Goal: Transaction & Acquisition: Purchase product/service

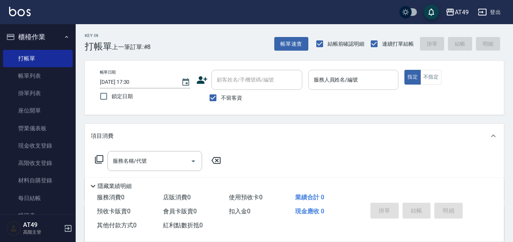
drag, startPoint x: 425, startPoint y: 81, endPoint x: 380, endPoint y: 87, distance: 45.4
click at [425, 81] on button "不指定" at bounding box center [430, 77] width 21 height 15
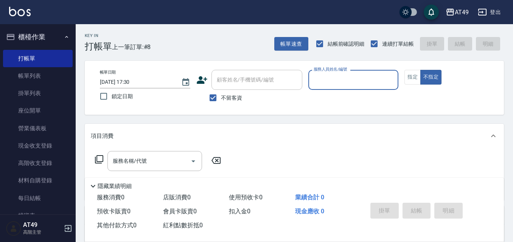
click at [335, 93] on p at bounding box center [353, 94] width 90 height 8
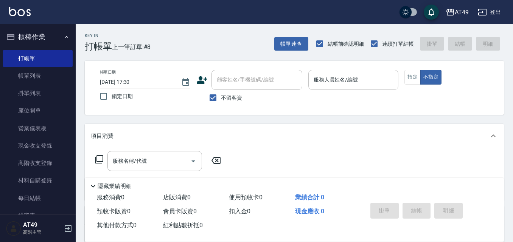
click at [340, 79] on input "服務人員姓名/編號" at bounding box center [354, 79] width 84 height 13
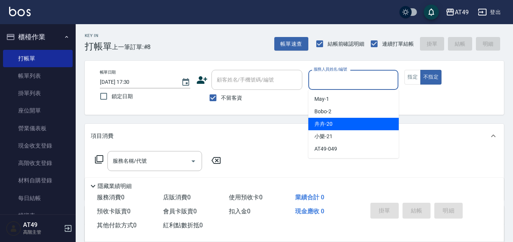
click at [332, 126] on span "卉卉 -20" at bounding box center [323, 124] width 18 height 8
type input "卉卉-20"
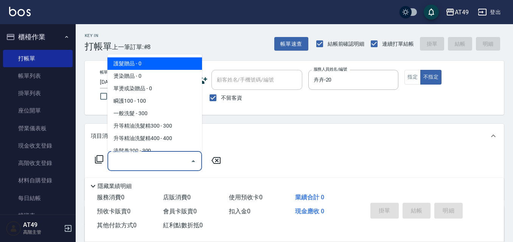
click at [150, 164] on input "服務名稱/代號" at bounding box center [149, 161] width 76 height 13
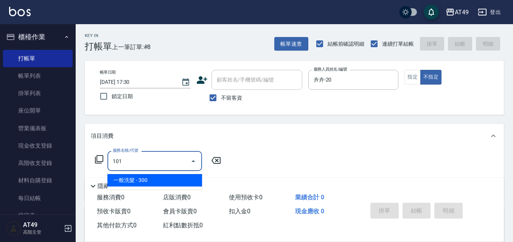
click at [153, 180] on span "一般洗髮 - 300" at bounding box center [154, 180] width 95 height 12
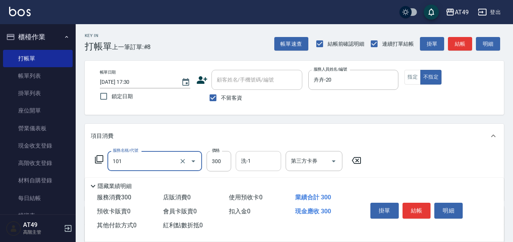
type input "一般洗髮(101)"
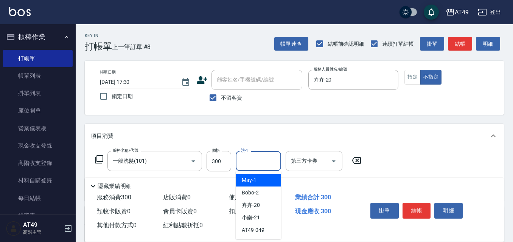
click at [262, 163] on input "洗-1" at bounding box center [258, 161] width 39 height 13
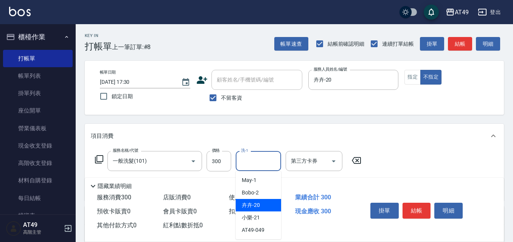
click at [267, 200] on div "卉卉 -20" at bounding box center [258, 205] width 45 height 12
type input "卉卉-20"
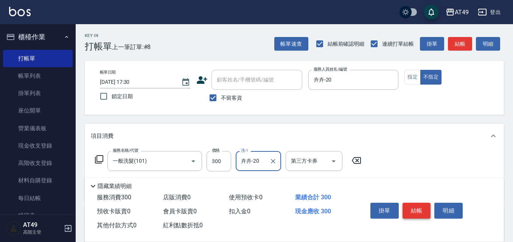
click at [426, 212] on button "結帳" at bounding box center [416, 211] width 28 height 16
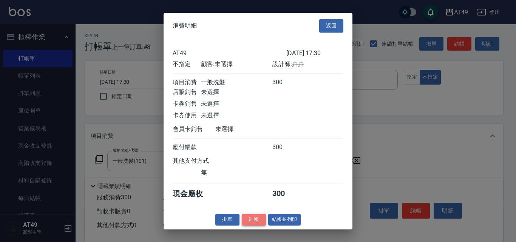
click at [262, 222] on button "結帳" at bounding box center [254, 220] width 24 height 12
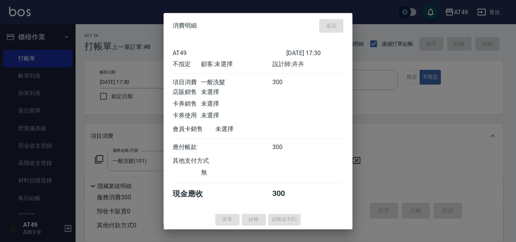
type input "2025/09/07 19:35"
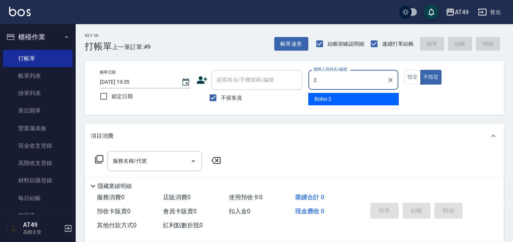
type input "Bobo-2"
type button "false"
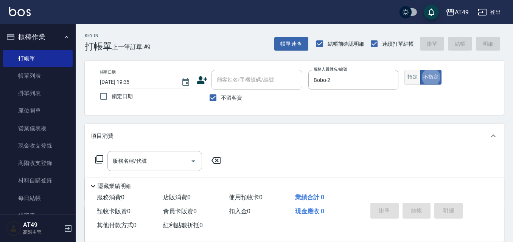
click at [414, 77] on button "指定" at bounding box center [412, 77] width 16 height 15
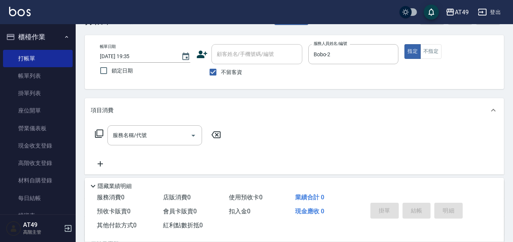
scroll to position [38, 0]
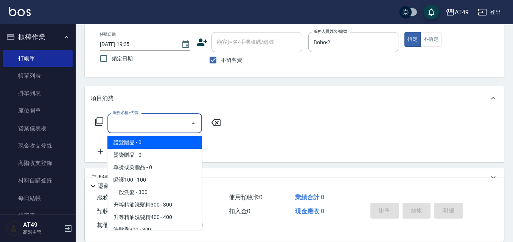
click at [172, 125] on input "服務名稱/代號" at bounding box center [149, 123] width 76 height 13
click at [166, 126] on input "服務名稱/代號" at bounding box center [149, 123] width 76 height 13
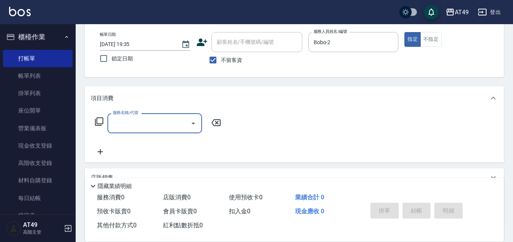
click at [196, 83] on div "Key In 打帳單 上一筆訂單:#9 帳單速查 結帳前確認明細 連續打單結帳 掛單 結帳 明細 帳單日期 2025/09/07 19:35 鎖定日期 顧客姓…" at bounding box center [294, 149] width 437 height 327
click at [127, 124] on input "服務名稱/代號" at bounding box center [149, 123] width 76 height 13
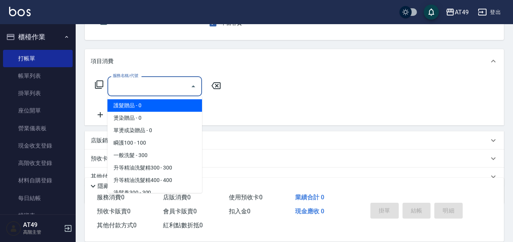
scroll to position [109, 0]
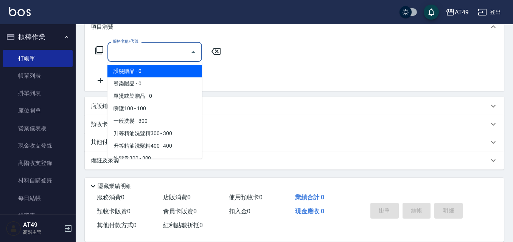
click at [254, 105] on div "店販銷售" at bounding box center [290, 106] width 398 height 8
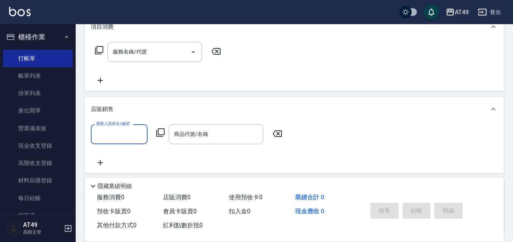
scroll to position [0, 0]
click at [493, 111] on icon at bounding box center [492, 109] width 9 height 9
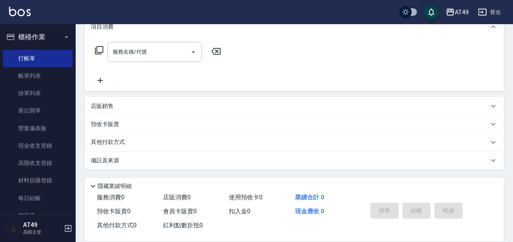
click at [101, 103] on p "店販銷售" at bounding box center [102, 106] width 23 height 8
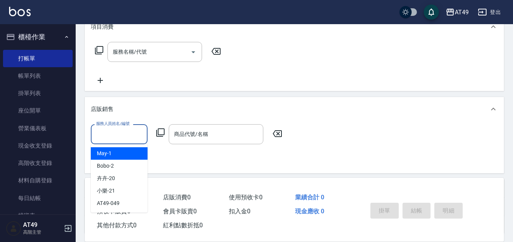
click at [115, 136] on input "服務人員姓名/編號" at bounding box center [119, 134] width 50 height 13
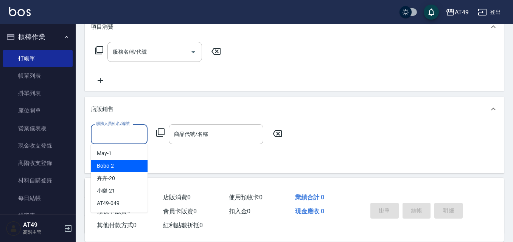
click at [107, 163] on span "Bobo -2" at bounding box center [105, 166] width 17 height 8
type input "Bobo-2"
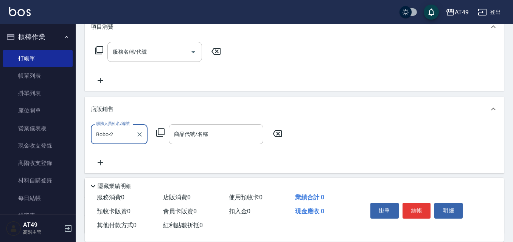
click at [160, 132] on icon at bounding box center [160, 132] width 9 height 9
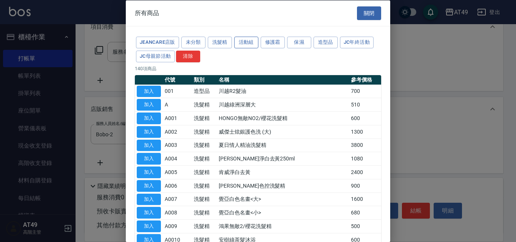
click at [249, 44] on button "活動組" at bounding box center [246, 43] width 24 height 12
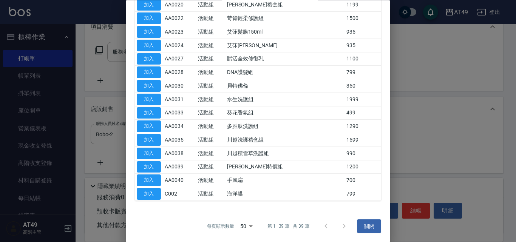
scroll to position [411, 0]
click at [155, 181] on button "加入" at bounding box center [149, 181] width 24 height 12
type input "手風扇"
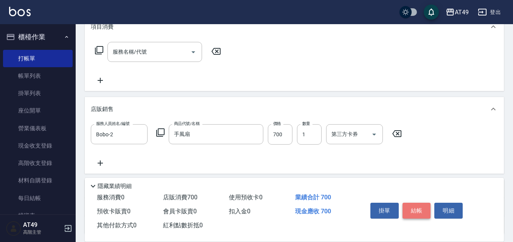
click at [419, 208] on button "結帳" at bounding box center [416, 211] width 28 height 16
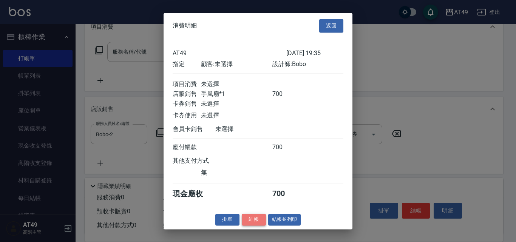
click at [257, 226] on button "結帳" at bounding box center [254, 220] width 24 height 12
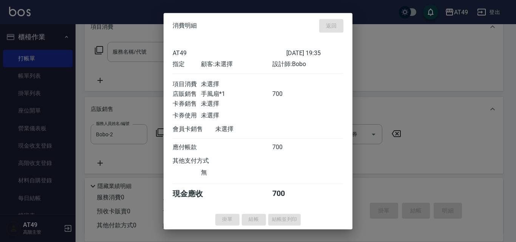
type input "2025/09/07 19:56"
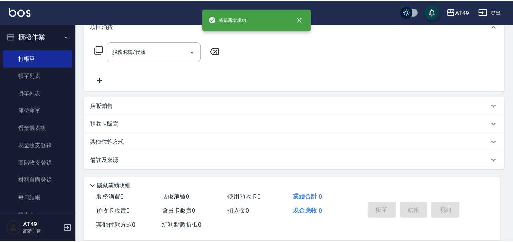
scroll to position [0, 0]
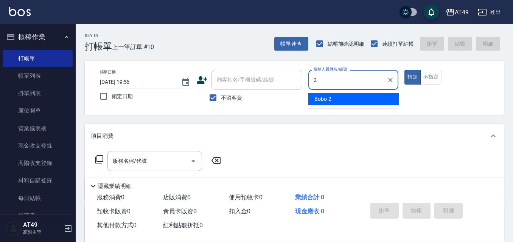
type input "Bobo-2"
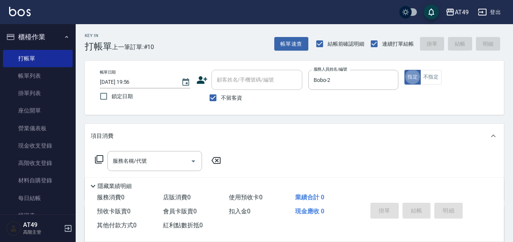
type button "true"
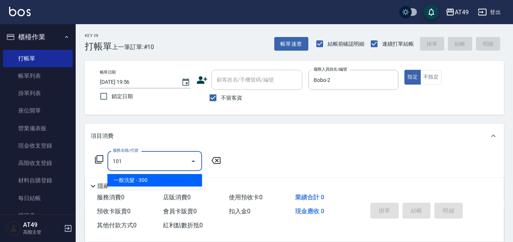
type input "一般洗髮(101)"
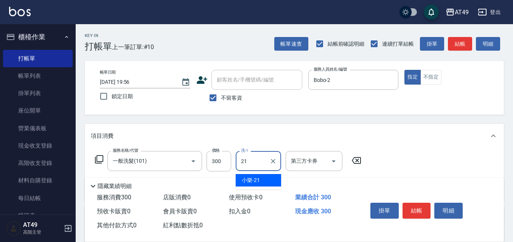
type input "小樂-21"
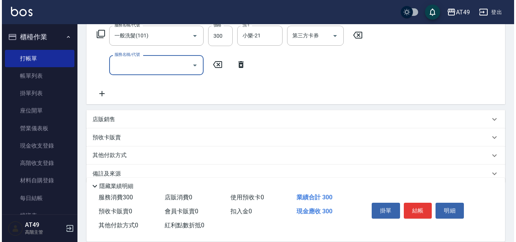
scroll to position [139, 0]
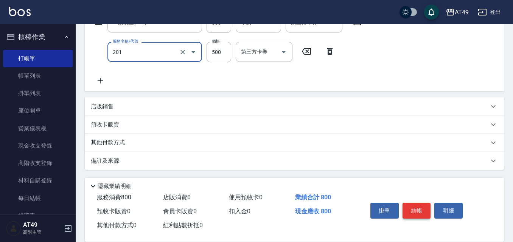
type input "精緻剪髮(201)"
click at [420, 211] on button "結帳" at bounding box center [416, 211] width 28 height 16
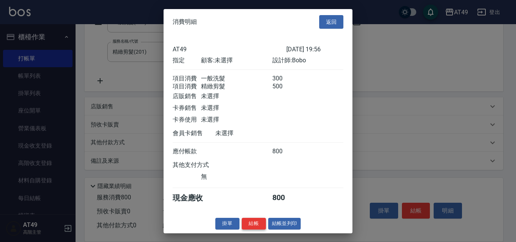
click at [247, 229] on button "結帳" at bounding box center [254, 224] width 24 height 12
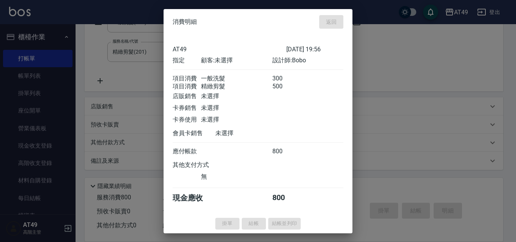
type input "2025/09/07 19:57"
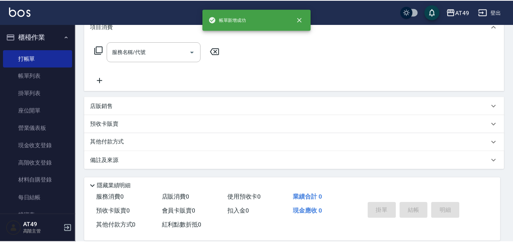
scroll to position [0, 0]
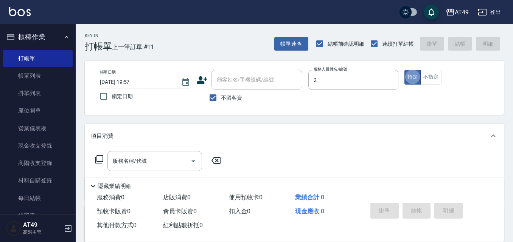
type input "Bobo-2"
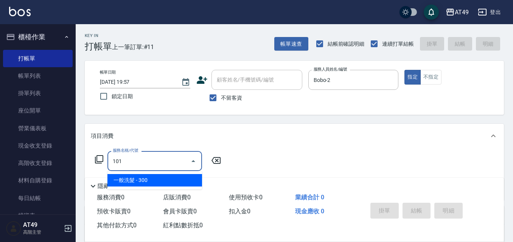
type input "一般洗髮(101)"
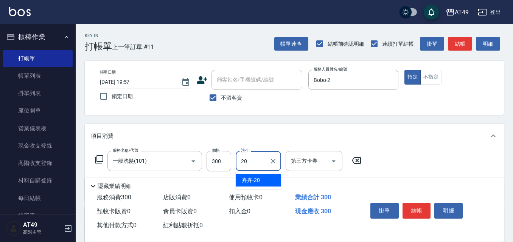
type input "卉卉-20"
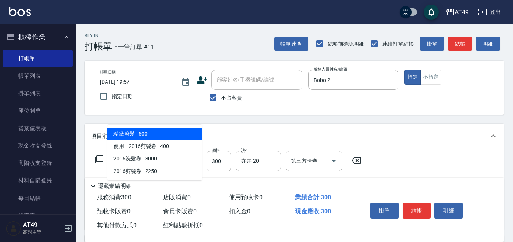
type input "精緻剪髮(201)"
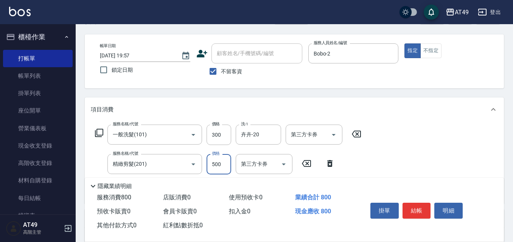
scroll to position [38, 0]
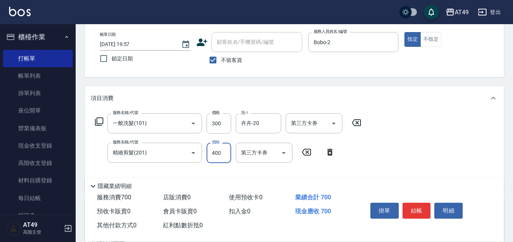
type input "400"
click at [414, 211] on button "結帳" at bounding box center [416, 211] width 28 height 16
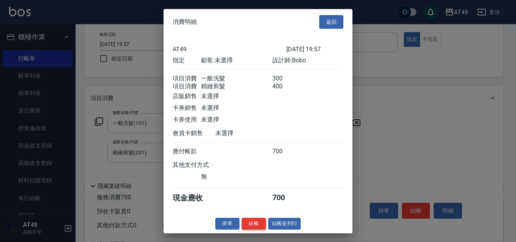
click at [253, 230] on button "結帳" at bounding box center [254, 224] width 24 height 12
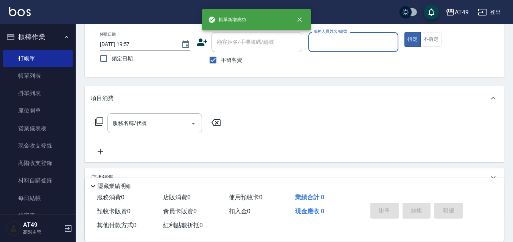
scroll to position [0, 0]
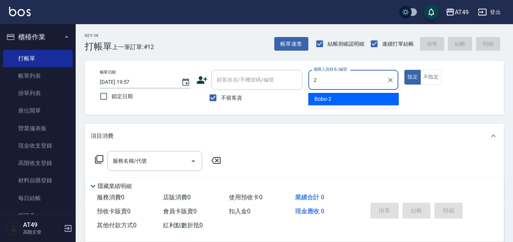
type input "Bobo-2"
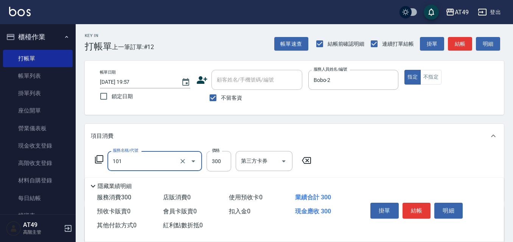
type input "一般洗髮(101)"
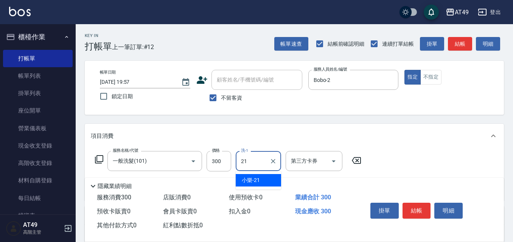
type input "小樂-21"
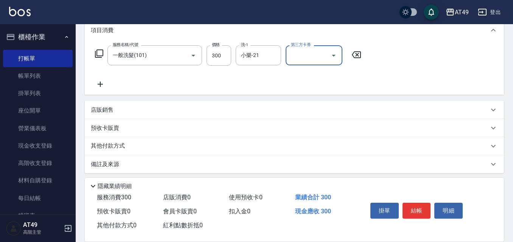
scroll to position [110, 0]
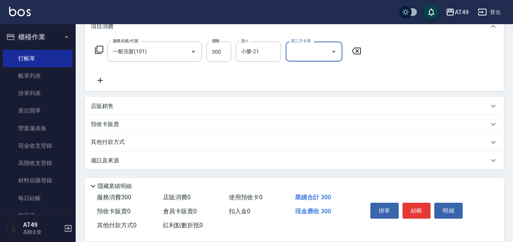
click at [102, 79] on icon at bounding box center [100, 80] width 19 height 9
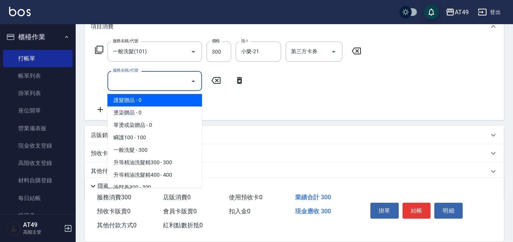
click at [137, 84] on input "服務名稱/代號" at bounding box center [149, 80] width 76 height 13
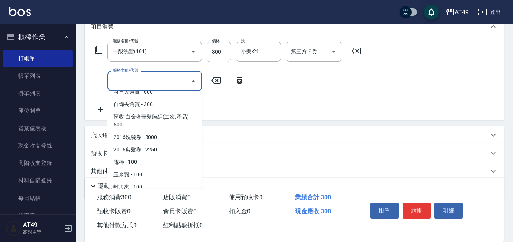
scroll to position [516, 0]
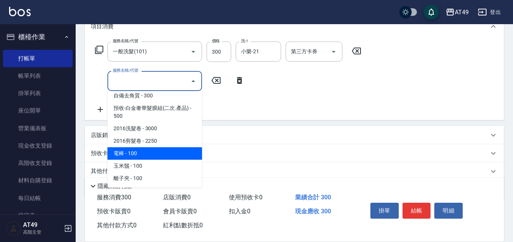
click at [149, 156] on span "電棒 - 100" at bounding box center [154, 153] width 95 height 12
type input "電棒(1301)"
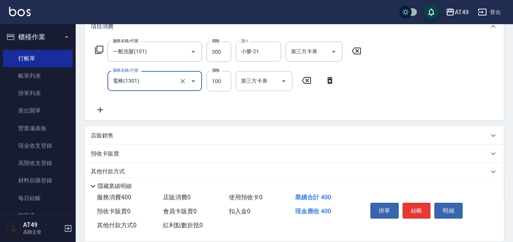
click at [327, 81] on icon at bounding box center [329, 80] width 19 height 9
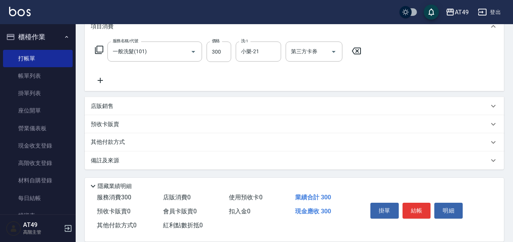
click at [102, 80] on icon at bounding box center [100, 80] width 19 height 9
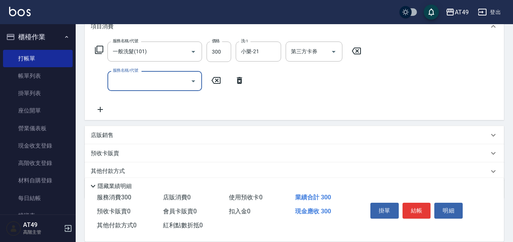
click at [169, 82] on input "服務名稱/代號" at bounding box center [149, 80] width 76 height 13
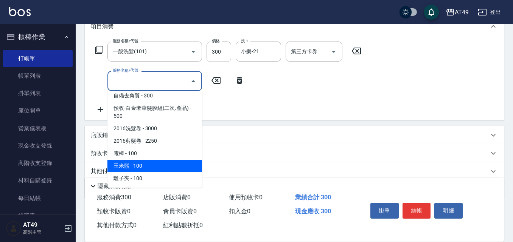
click at [146, 169] on span "玉米鬚 - 100" at bounding box center [154, 166] width 95 height 12
type input "玉米鬚(1302)"
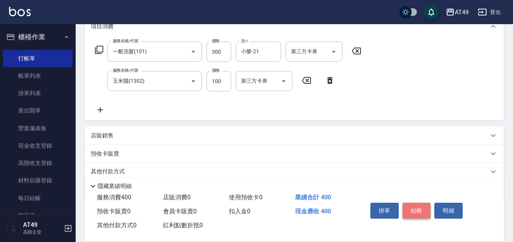
click at [423, 207] on button "結帳" at bounding box center [416, 211] width 28 height 16
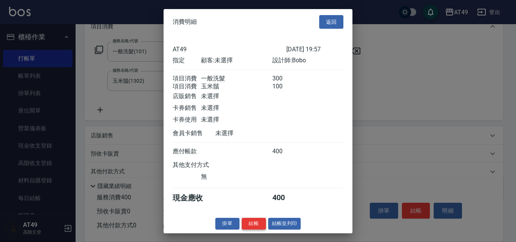
click at [258, 227] on button "結帳" at bounding box center [254, 224] width 24 height 12
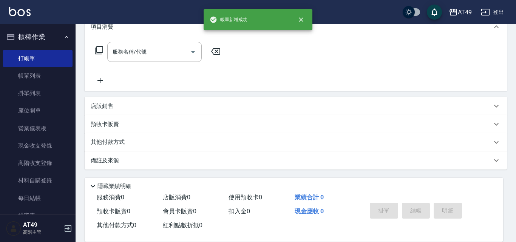
scroll to position [0, 0]
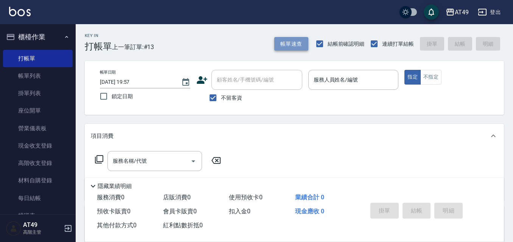
click at [279, 42] on button "帳單速查" at bounding box center [291, 44] width 34 height 14
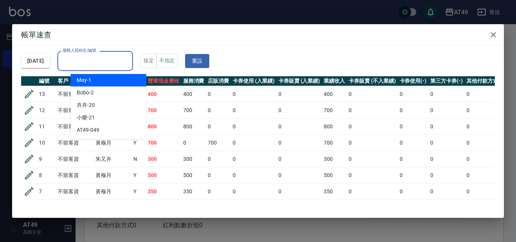
click at [90, 62] on input "服務人員姓名/編號" at bounding box center [95, 60] width 69 height 13
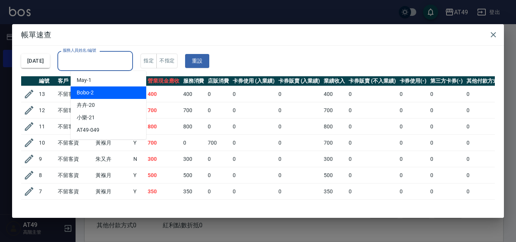
click at [95, 91] on div "Bobo -2" at bounding box center [109, 93] width 76 height 12
type input "Bobo-2"
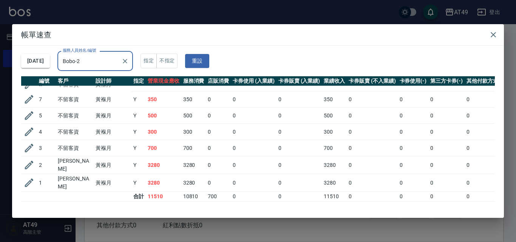
scroll to position [3, 0]
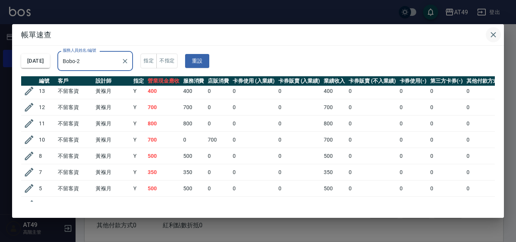
click at [492, 35] on icon "button" at bounding box center [493, 34] width 9 height 9
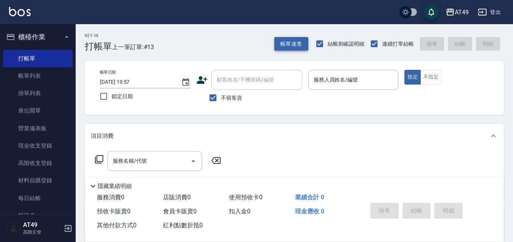
click at [286, 42] on button "帳單速查" at bounding box center [291, 44] width 34 height 14
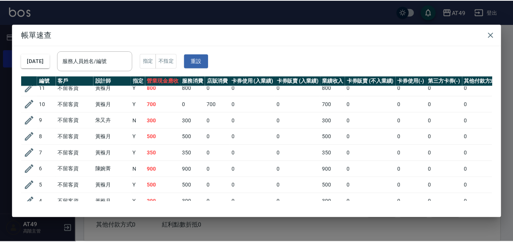
scroll to position [36, 0]
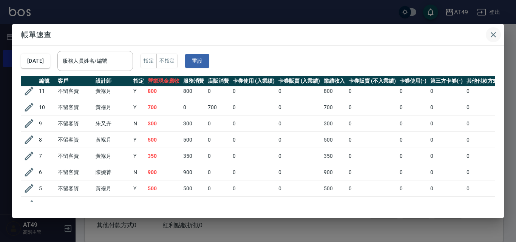
click at [493, 32] on icon "button" at bounding box center [493, 34] width 9 height 9
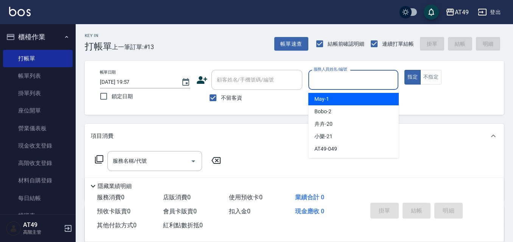
click at [358, 85] on input "服務人員姓名/編號" at bounding box center [354, 79] width 84 height 13
type input "Bobo-2"
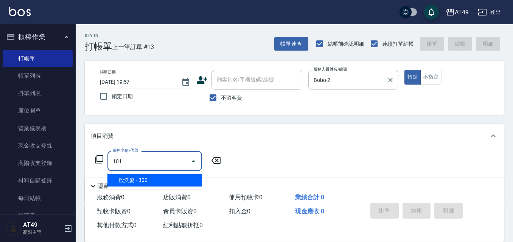
type input "一般洗髮(101)"
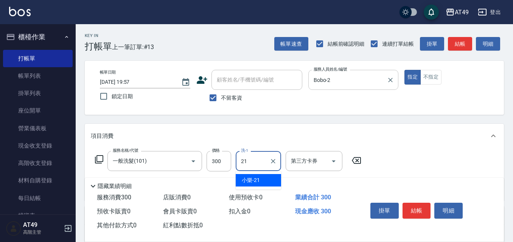
type input "小樂-21"
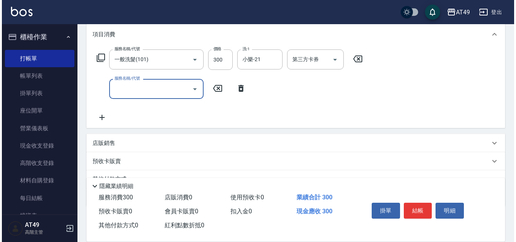
scroll to position [113, 0]
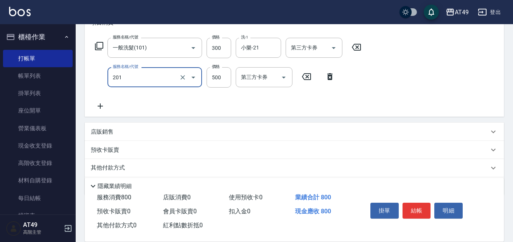
type input "精緻剪髮(201)"
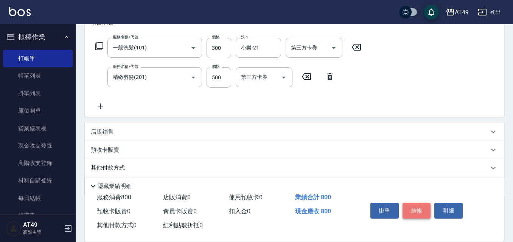
click at [423, 209] on button "結帳" at bounding box center [416, 211] width 28 height 16
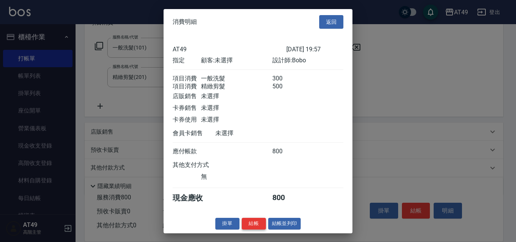
click at [256, 230] on button "結帳" at bounding box center [254, 224] width 24 height 12
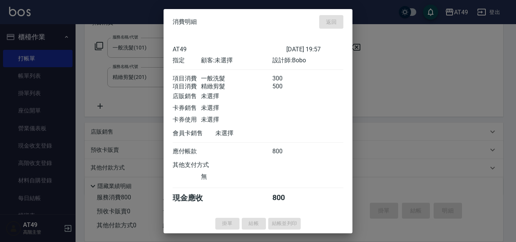
type input "2025/09/07 19:58"
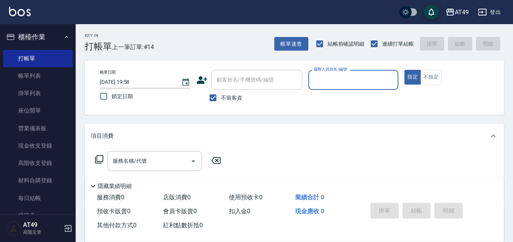
scroll to position [109, 0]
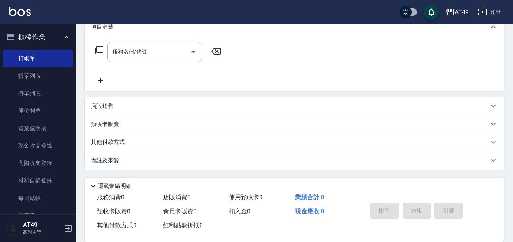
click at [98, 107] on p "店販銷售" at bounding box center [102, 106] width 23 height 8
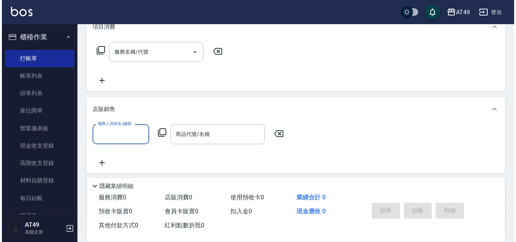
scroll to position [0, 0]
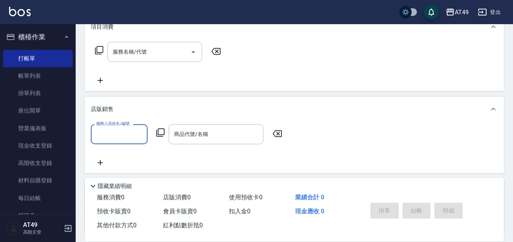
click at [161, 133] on icon at bounding box center [160, 132] width 9 height 9
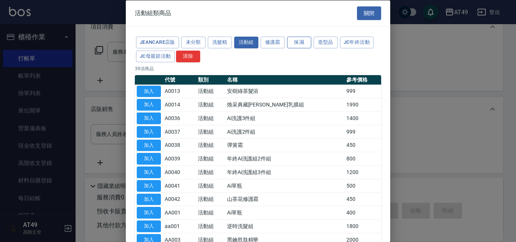
click at [300, 44] on button "保濕" at bounding box center [299, 43] width 24 height 12
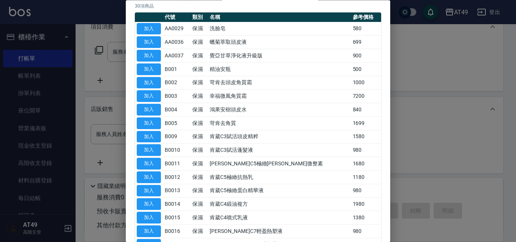
scroll to position [25, 0]
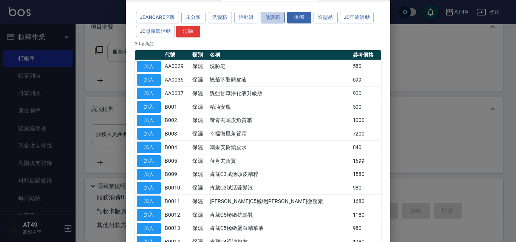
click at [270, 21] on button "修護霜" at bounding box center [273, 18] width 24 height 12
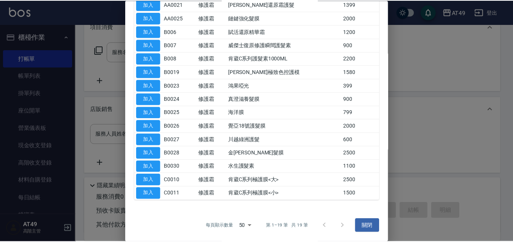
scroll to position [0, 0]
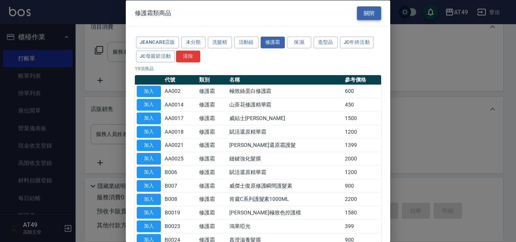
click at [373, 11] on button "關閉" at bounding box center [369, 13] width 24 height 14
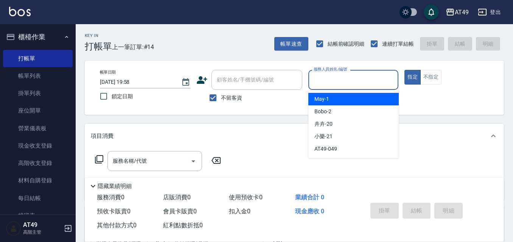
click at [350, 80] on input "服務人員姓名/編號" at bounding box center [354, 79] width 84 height 13
type input "Bobo-2"
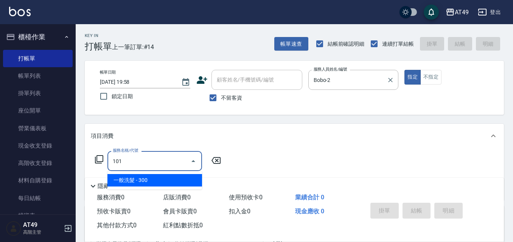
type input "一般洗髮(101)"
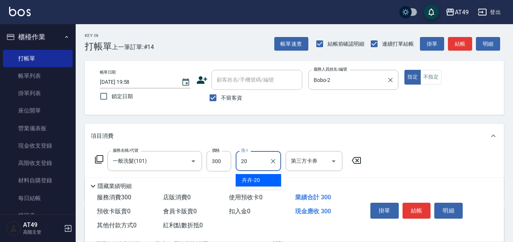
type input "卉卉-20"
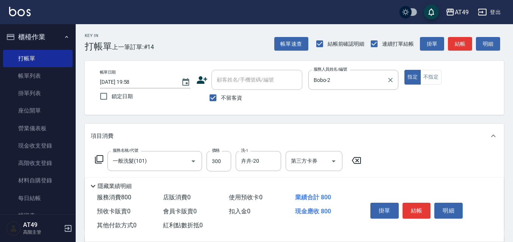
type input "精緻剪髮(201)"
click at [440, 83] on button "不指定" at bounding box center [430, 77] width 21 height 15
click at [424, 203] on button "結帳" at bounding box center [416, 211] width 28 height 16
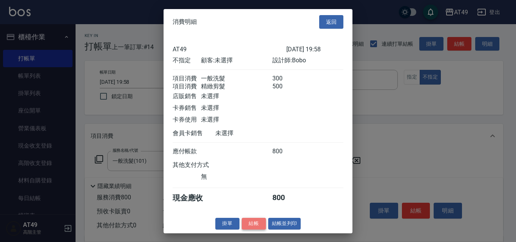
click at [250, 228] on button "結帳" at bounding box center [254, 224] width 24 height 12
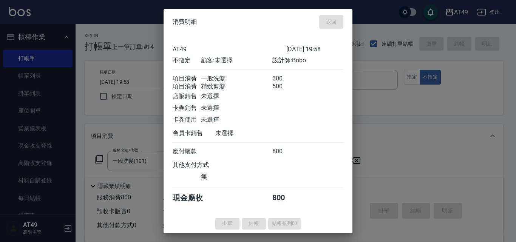
type input "2025/09/07 20:41"
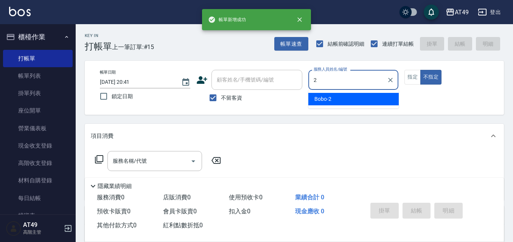
type input "Bobo-2"
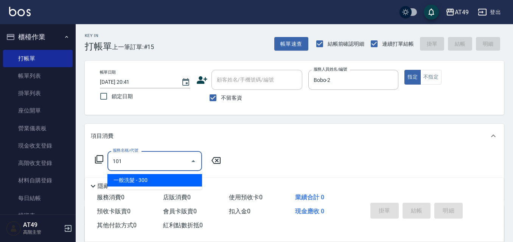
type input "一般洗髮(101)"
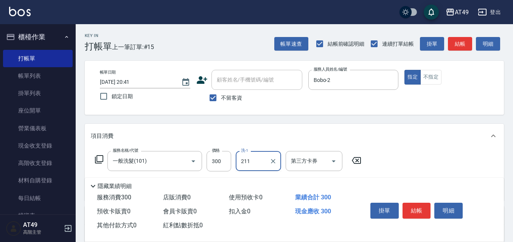
type input "211"
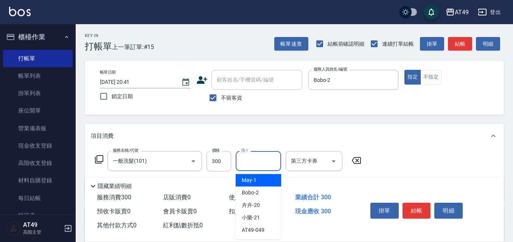
click at [248, 165] on input "洗-1" at bounding box center [258, 161] width 39 height 13
type input "小樂-21"
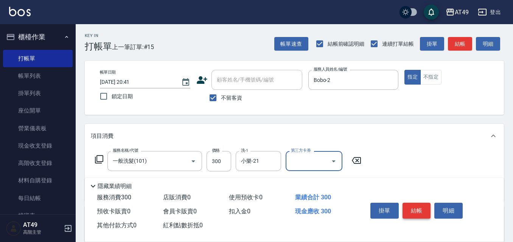
click at [416, 208] on button "結帳" at bounding box center [416, 211] width 28 height 16
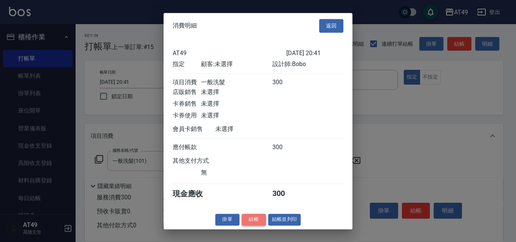
click at [254, 226] on button "結帳" at bounding box center [254, 220] width 24 height 12
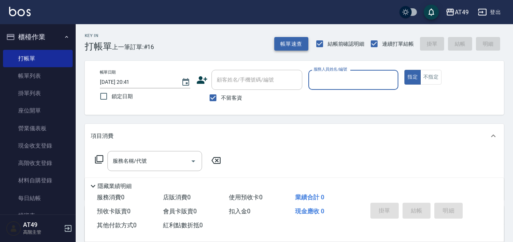
click at [287, 40] on button "帳單速查" at bounding box center [291, 44] width 34 height 14
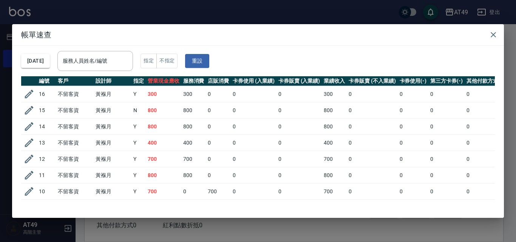
click at [90, 60] on input "服務人員姓名/編號" at bounding box center [95, 60] width 69 height 13
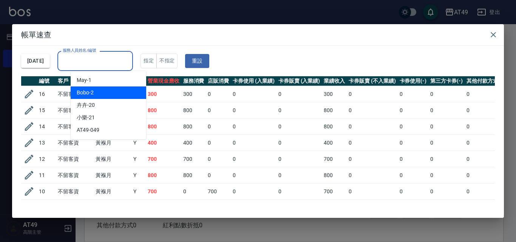
click at [98, 90] on div "Bobo -2" at bounding box center [109, 93] width 76 height 12
type input "Bobo-2"
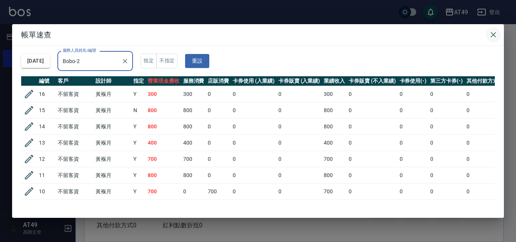
click at [493, 34] on icon "button" at bounding box center [493, 34] width 5 height 5
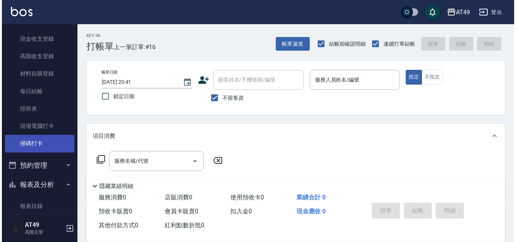
scroll to position [113, 0]
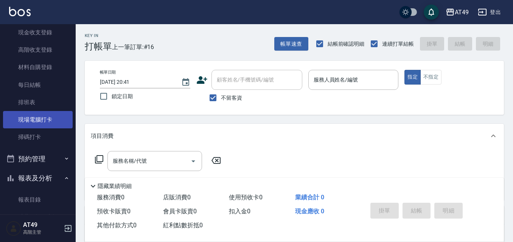
click at [48, 119] on link "現場電腦打卡" at bounding box center [38, 119] width 70 height 17
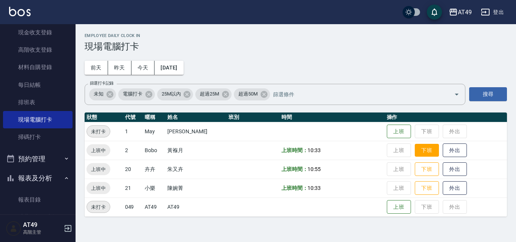
click at [415, 151] on button "下班" at bounding box center [427, 150] width 24 height 13
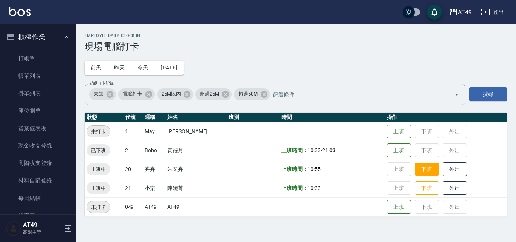
click at [419, 166] on button "下班" at bounding box center [427, 169] width 24 height 13
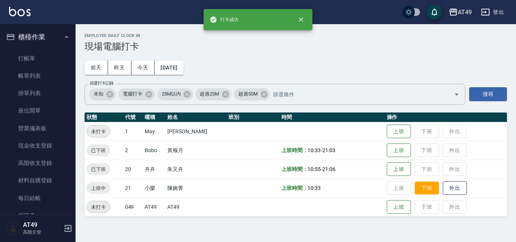
click at [424, 188] on button "下班" at bounding box center [427, 188] width 24 height 13
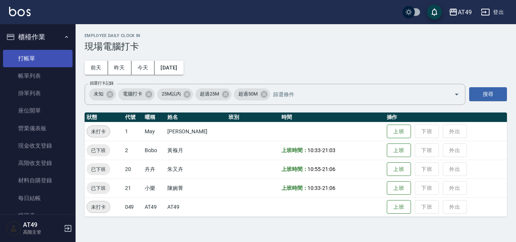
click at [19, 64] on link "打帳單" at bounding box center [38, 58] width 70 height 17
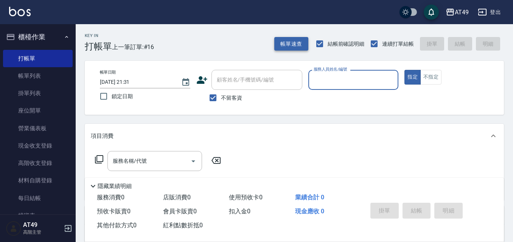
click at [281, 39] on button "帳單速查" at bounding box center [291, 44] width 34 height 14
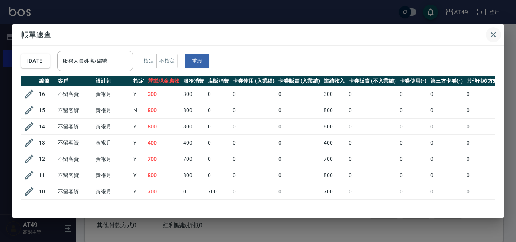
click at [497, 34] on icon "button" at bounding box center [493, 34] width 9 height 9
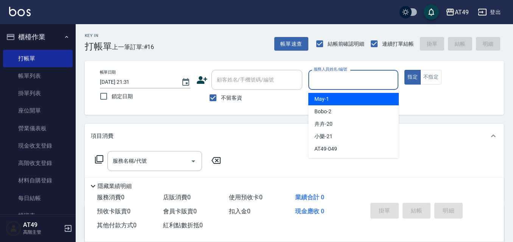
click at [342, 84] on input "服務人員姓名/編號" at bounding box center [354, 79] width 84 height 13
click at [348, 99] on div "May -1" at bounding box center [353, 99] width 90 height 12
type input "May-1"
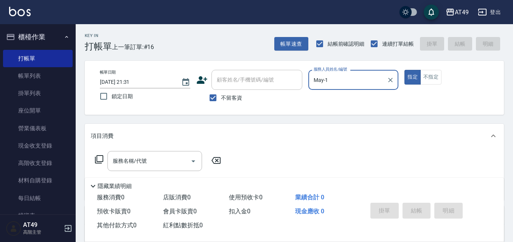
click at [98, 156] on icon at bounding box center [99, 159] width 8 height 8
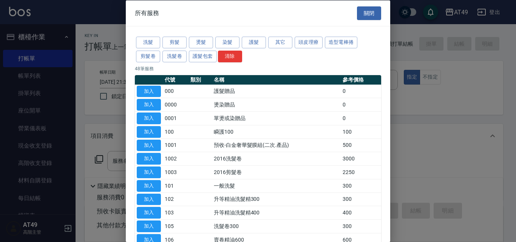
click at [469, 158] on div at bounding box center [258, 121] width 516 height 242
click at [368, 13] on button "關閉" at bounding box center [369, 13] width 24 height 14
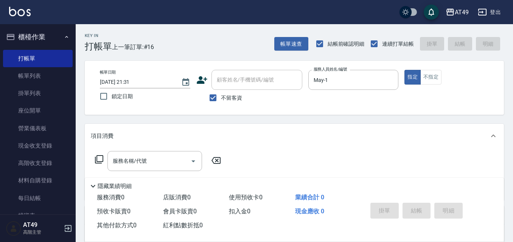
click at [93, 155] on div "服務名稱/代號 服務名稱/代號" at bounding box center [158, 161] width 135 height 20
click at [98, 160] on icon at bounding box center [99, 159] width 9 height 9
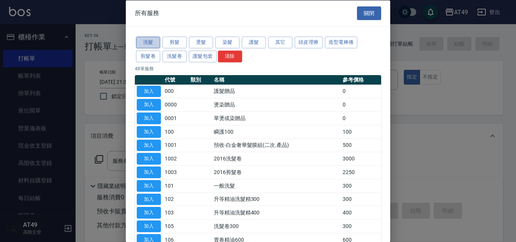
click at [141, 40] on button "洗髮" at bounding box center [148, 43] width 24 height 12
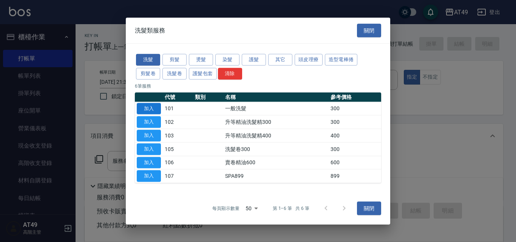
click at [154, 108] on button "加入" at bounding box center [149, 109] width 24 height 12
type input "一般洗髮(101)"
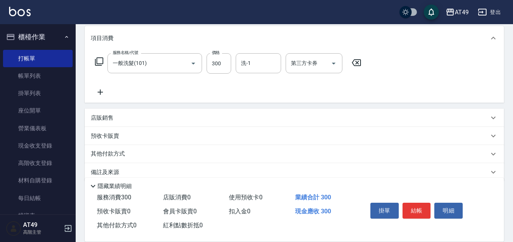
scroll to position [110, 0]
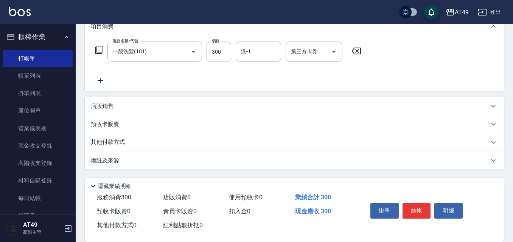
click at [101, 47] on icon at bounding box center [99, 49] width 9 height 9
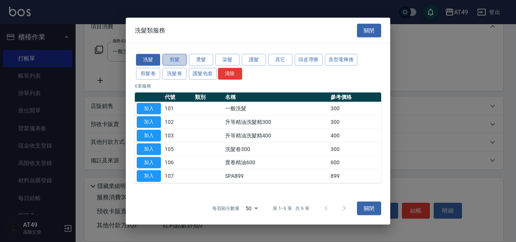
click at [171, 62] on button "剪髮" at bounding box center [175, 60] width 24 height 12
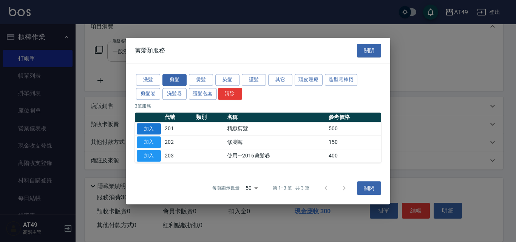
click at [152, 130] on button "加入" at bounding box center [149, 129] width 24 height 12
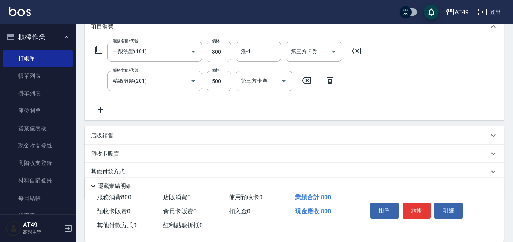
click at [99, 50] on icon at bounding box center [99, 49] width 9 height 9
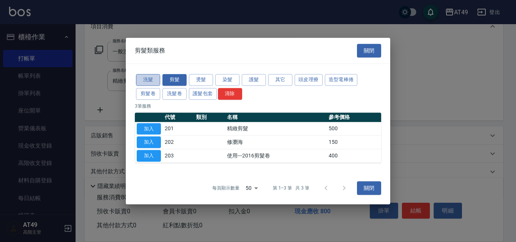
click at [142, 79] on button "洗髮" at bounding box center [148, 80] width 24 height 12
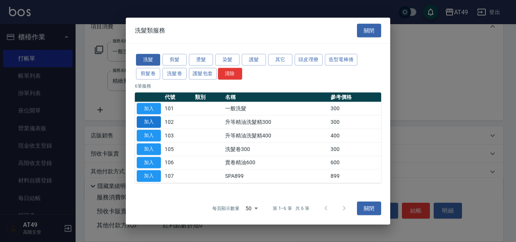
click at [144, 122] on button "加入" at bounding box center [149, 122] width 24 height 12
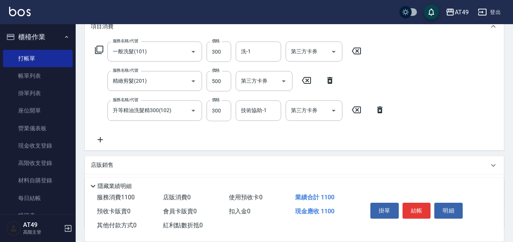
click at [95, 48] on icon at bounding box center [99, 50] width 8 height 8
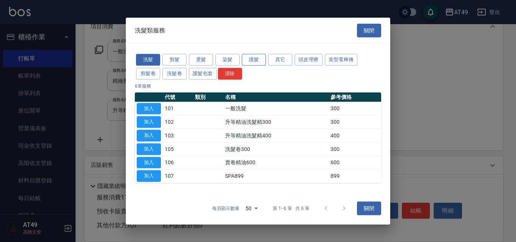
click at [260, 59] on button "護髮" at bounding box center [254, 60] width 24 height 12
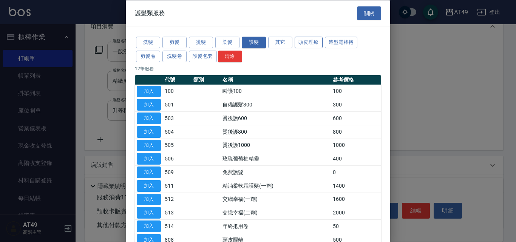
click at [309, 45] on button "頭皮理療" at bounding box center [309, 43] width 28 height 12
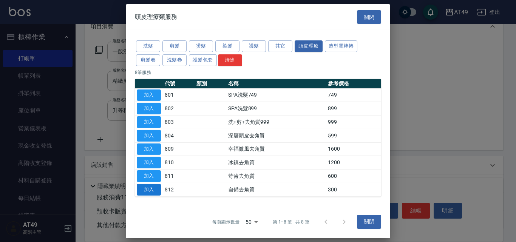
click at [149, 189] on button "加入" at bounding box center [149, 190] width 24 height 12
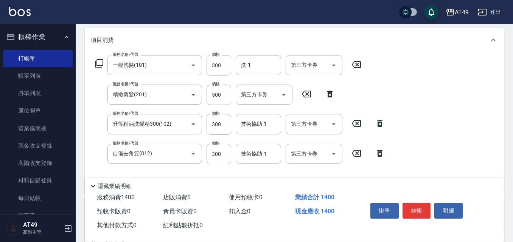
scroll to position [72, 0]
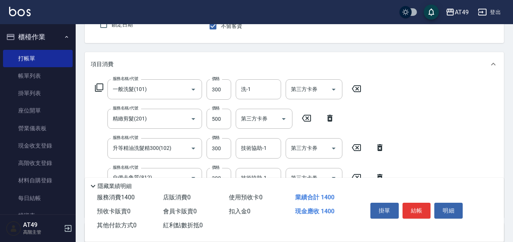
click at [99, 87] on icon at bounding box center [99, 87] width 9 height 9
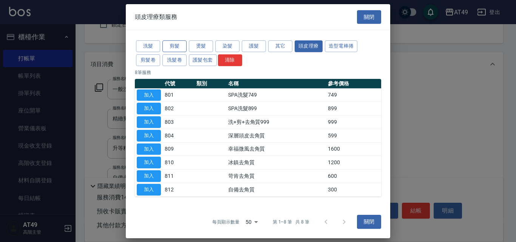
click at [173, 43] on button "剪髮" at bounding box center [175, 46] width 24 height 12
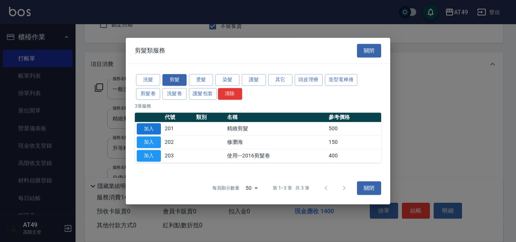
click at [155, 127] on button "加入" at bounding box center [149, 129] width 24 height 12
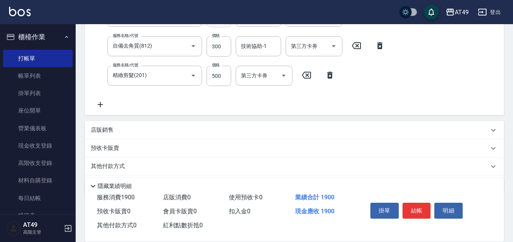
scroll to position [223, 0]
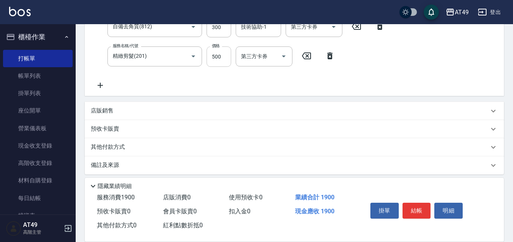
click at [217, 59] on div "Key In 打帳單 上一筆訂單:#16 帳單速查 結帳前確認明細 連續打單結帳 掛單 結帳 明細 帳單日期 2025/09/07 21:31 鎖定日期 顧客…" at bounding box center [294, 24] width 437 height 446
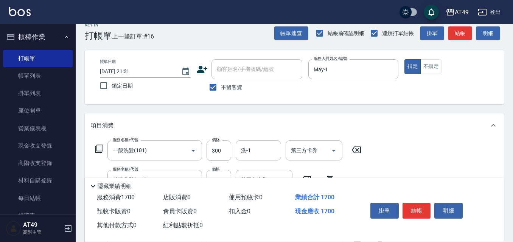
scroll to position [10, 0]
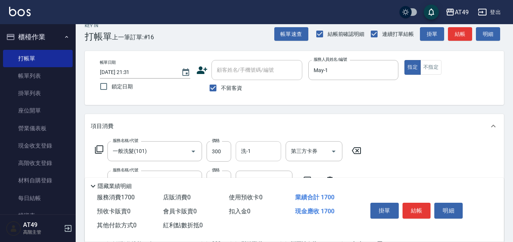
type input "300"
click at [258, 149] on input "洗-1" at bounding box center [258, 151] width 39 height 13
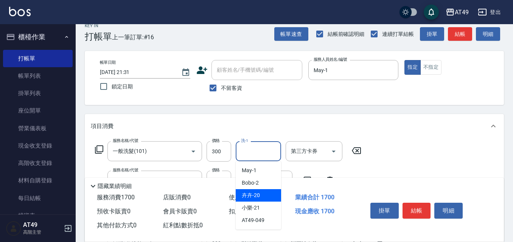
click at [265, 192] on div "卉卉 -20" at bounding box center [258, 195] width 45 height 12
type input "卉卉-20"
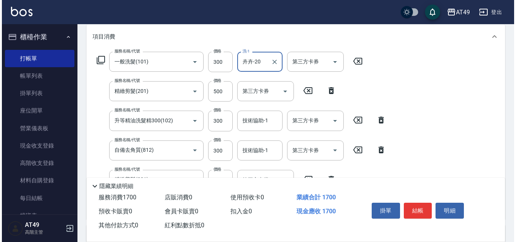
scroll to position [123, 0]
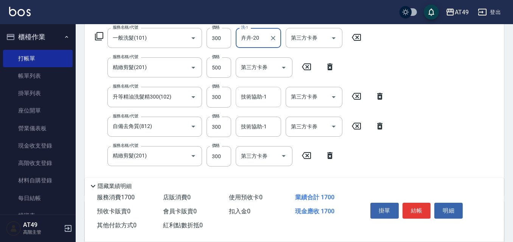
click at [257, 103] on input "技術協助-1" at bounding box center [258, 96] width 39 height 13
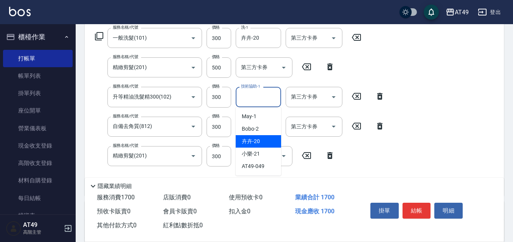
click at [265, 141] on div "卉卉 -20" at bounding box center [258, 141] width 45 height 12
type input "卉卉-20"
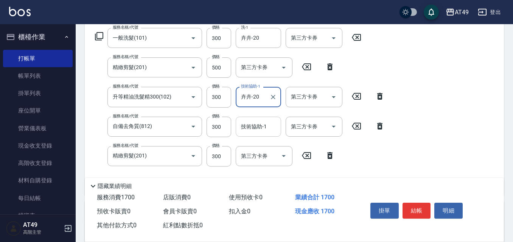
click at [256, 131] on input "技術協助-1" at bounding box center [258, 126] width 39 height 13
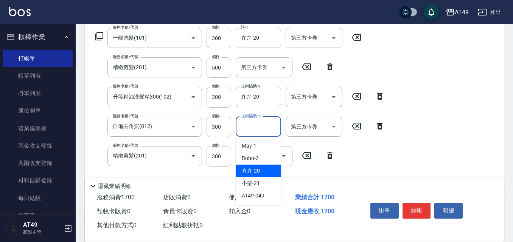
click at [269, 171] on div "卉卉 -20" at bounding box center [258, 171] width 45 height 12
type input "卉卉-20"
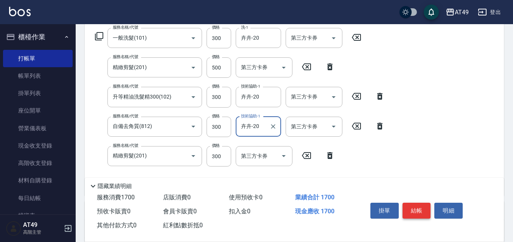
click at [422, 209] on button "結帳" at bounding box center [416, 211] width 28 height 16
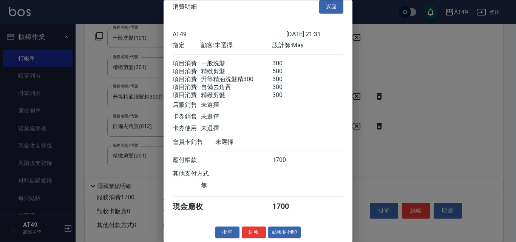
scroll to position [22, 0]
click at [260, 228] on button "結帳" at bounding box center [254, 233] width 24 height 12
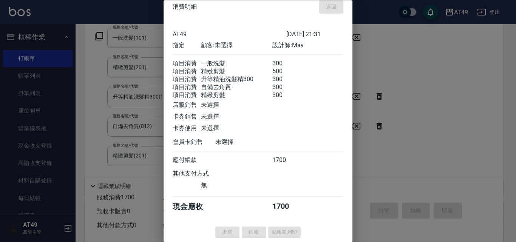
type input "2025/09/07 22:08"
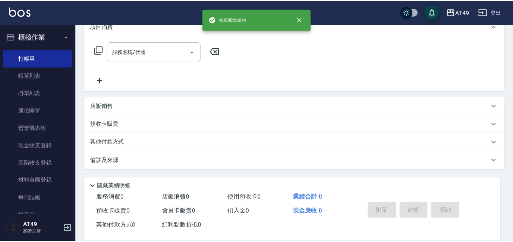
scroll to position [0, 0]
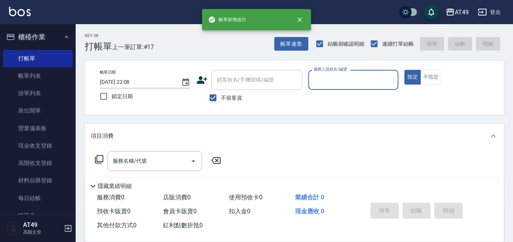
click at [334, 81] on input "服務人員姓名/編號" at bounding box center [354, 79] width 84 height 13
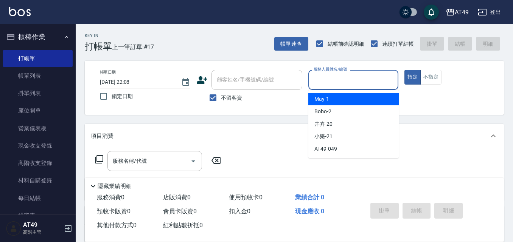
click at [330, 96] on div "May -1" at bounding box center [353, 99] width 90 height 12
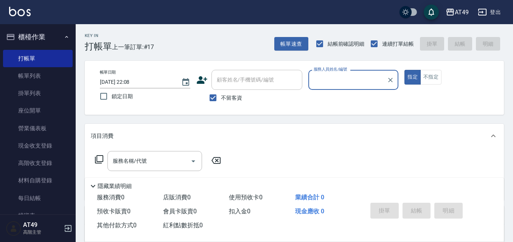
type input "May-1"
click at [100, 163] on icon at bounding box center [99, 159] width 9 height 9
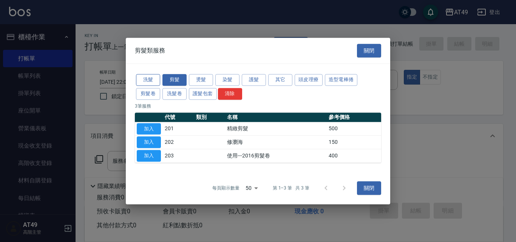
click at [146, 78] on button "洗髮" at bounding box center [148, 80] width 24 height 12
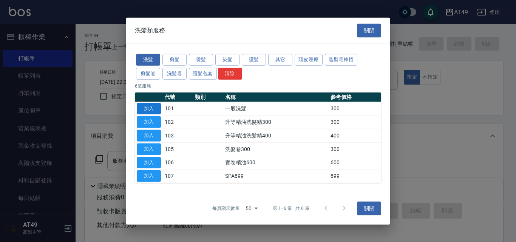
click at [154, 110] on button "加入" at bounding box center [149, 109] width 24 height 12
type input "一般洗髮(101)"
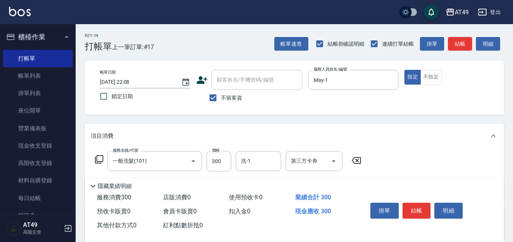
click at [99, 159] on icon at bounding box center [99, 159] width 9 height 9
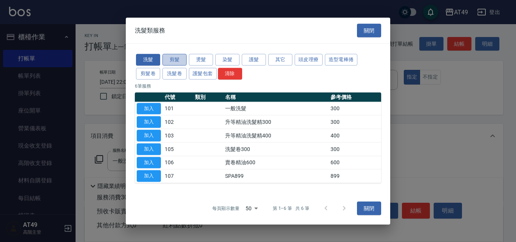
click at [175, 55] on button "剪髮" at bounding box center [175, 60] width 24 height 12
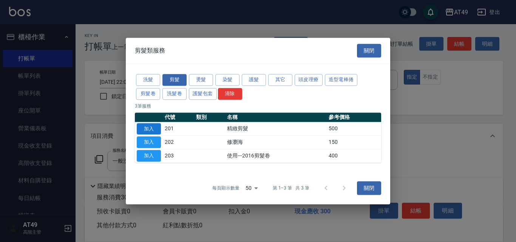
click at [156, 128] on button "加入" at bounding box center [149, 129] width 24 height 12
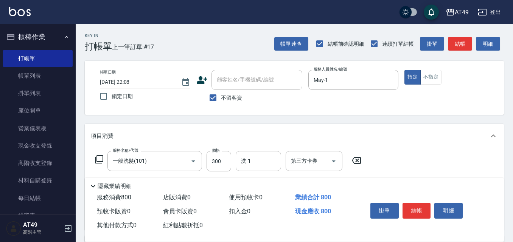
click at [98, 159] on icon at bounding box center [99, 159] width 9 height 9
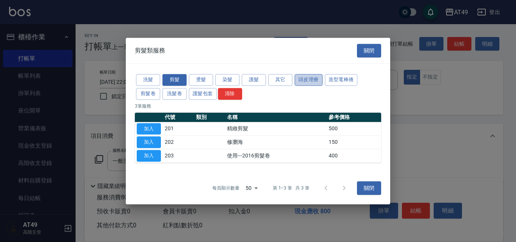
click at [318, 80] on button "頭皮理療" at bounding box center [309, 80] width 28 height 12
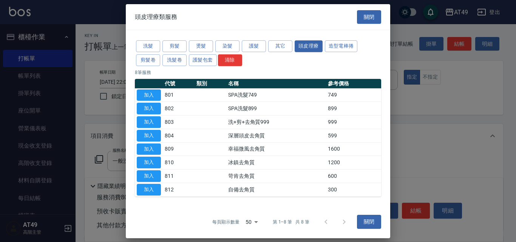
click at [157, 189] on button "加入" at bounding box center [149, 190] width 24 height 12
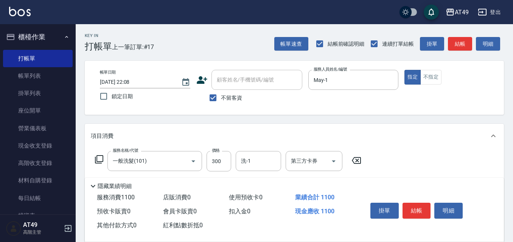
click at [99, 160] on icon at bounding box center [99, 159] width 9 height 9
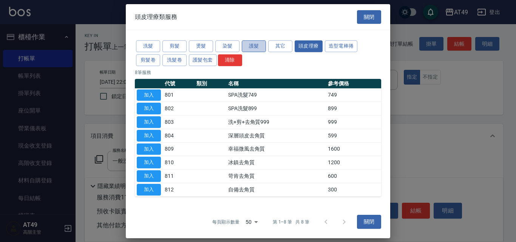
click at [260, 47] on button "護髮" at bounding box center [254, 46] width 24 height 12
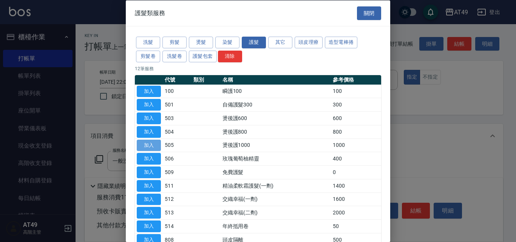
click at [146, 146] on button "加入" at bounding box center [149, 146] width 24 height 12
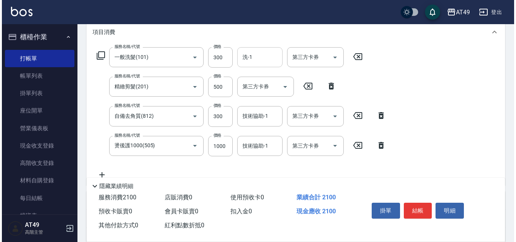
scroll to position [113, 0]
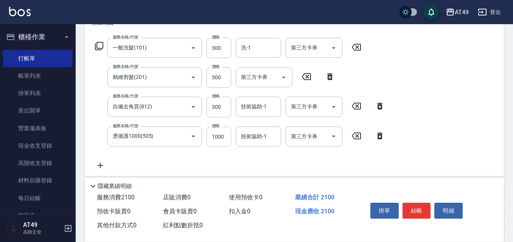
click at [218, 138] on input "1000" at bounding box center [218, 137] width 25 height 20
type input "1200"
click at [261, 41] on input "洗-1" at bounding box center [258, 47] width 39 height 13
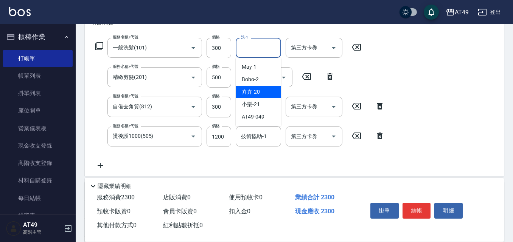
click at [266, 93] on div "卉卉 -20" at bounding box center [258, 92] width 45 height 12
type input "卉卉-20"
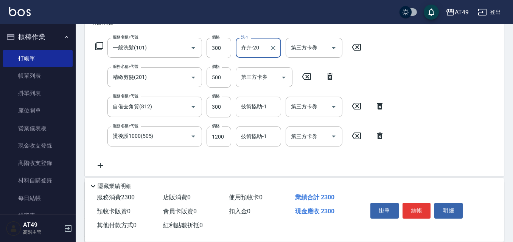
click at [246, 111] on input "技術協助-1" at bounding box center [258, 106] width 39 height 13
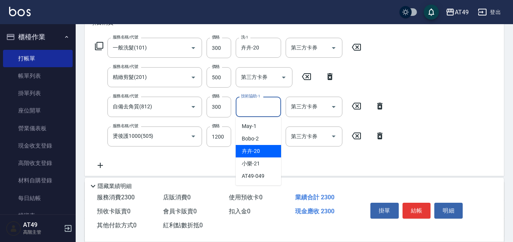
click at [264, 150] on div "卉卉 -20" at bounding box center [258, 151] width 45 height 12
type input "卉卉-20"
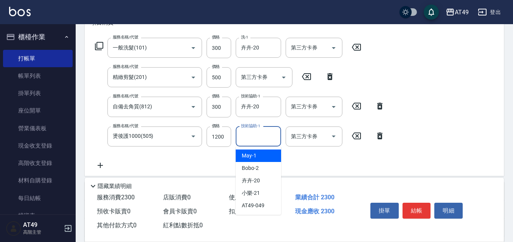
click at [257, 143] on input "技術協助-1" at bounding box center [258, 136] width 39 height 13
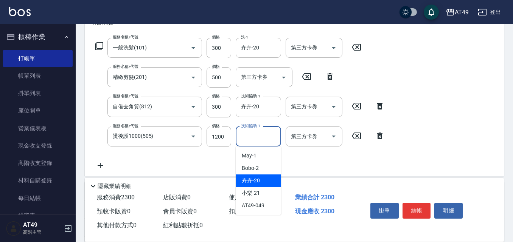
click at [261, 179] on div "卉卉 -20" at bounding box center [258, 181] width 45 height 12
type input "卉卉-20"
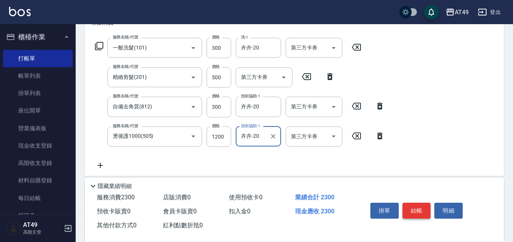
click at [426, 207] on button "結帳" at bounding box center [416, 211] width 28 height 16
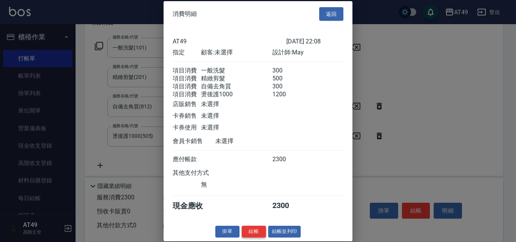
scroll to position [12, 0]
click at [255, 233] on button "結帳" at bounding box center [254, 232] width 24 height 12
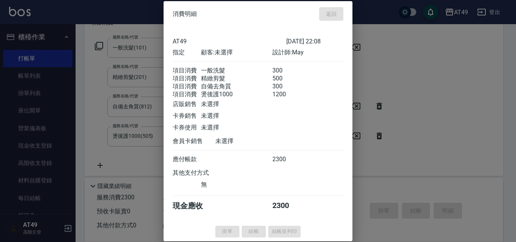
type input "2025/09/07 22:10"
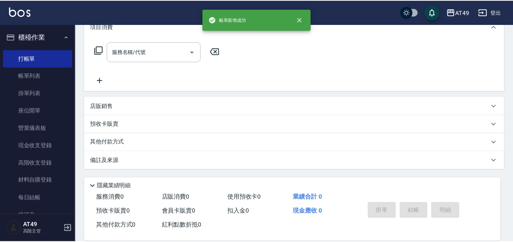
scroll to position [0, 0]
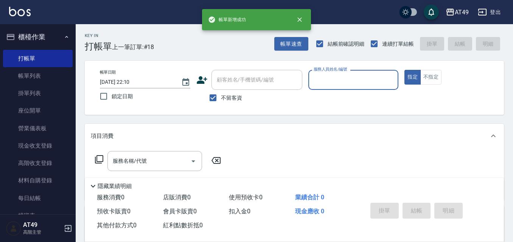
click at [340, 79] on input "服務人員姓名/編號" at bounding box center [354, 79] width 84 height 13
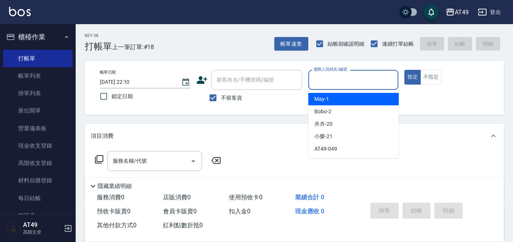
click at [340, 100] on div "May -1" at bounding box center [353, 99] width 90 height 12
type input "May-1"
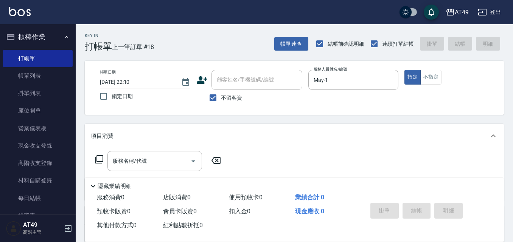
click at [100, 160] on icon at bounding box center [99, 159] width 9 height 9
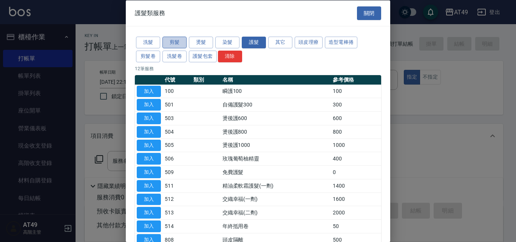
click at [179, 41] on button "剪髮" at bounding box center [175, 43] width 24 height 12
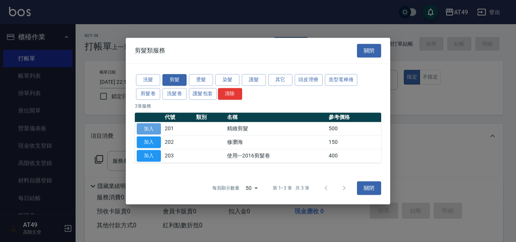
click at [146, 128] on button "加入" at bounding box center [149, 129] width 24 height 12
type input "精緻剪髮(201)"
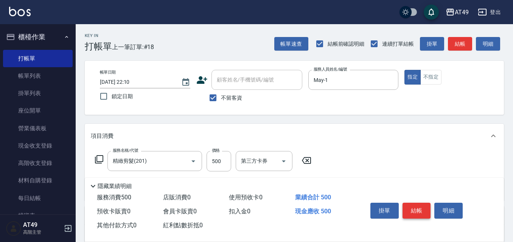
click at [422, 205] on button "結帳" at bounding box center [416, 211] width 28 height 16
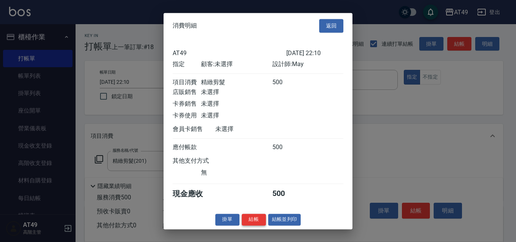
click at [250, 226] on button "結帳" at bounding box center [254, 220] width 24 height 12
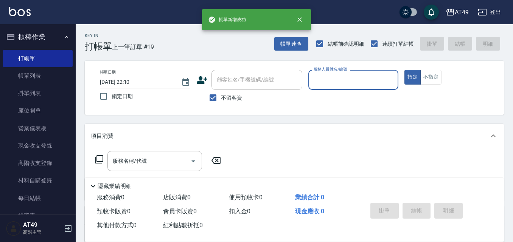
click at [341, 82] on input "服務人員姓名/編號" at bounding box center [354, 79] width 84 height 13
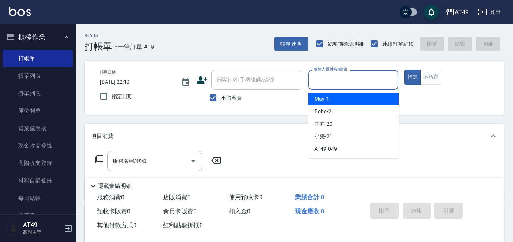
click at [344, 100] on div "May -1" at bounding box center [353, 99] width 90 height 12
type input "May-1"
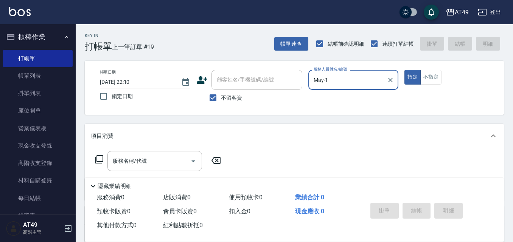
click at [96, 160] on icon at bounding box center [99, 159] width 8 height 8
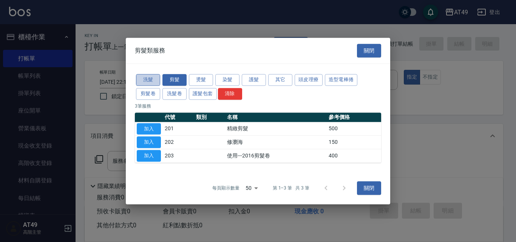
click at [146, 79] on button "洗髮" at bounding box center [148, 80] width 24 height 12
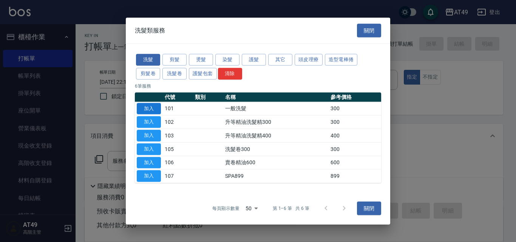
click at [148, 109] on button "加入" at bounding box center [149, 109] width 24 height 12
type input "一般洗髮(101)"
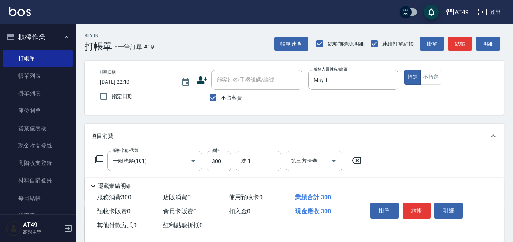
click at [100, 158] on icon at bounding box center [99, 159] width 9 height 9
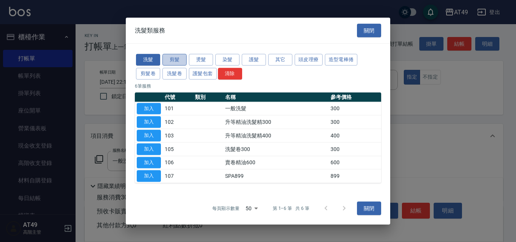
click at [182, 60] on button "剪髮" at bounding box center [175, 60] width 24 height 12
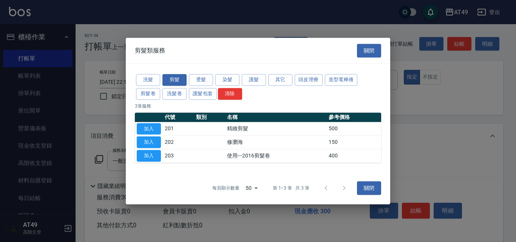
click at [153, 128] on button "加入" at bounding box center [149, 129] width 24 height 12
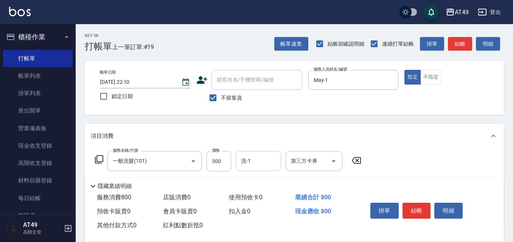
click at [261, 158] on input "洗-1" at bounding box center [258, 161] width 39 height 13
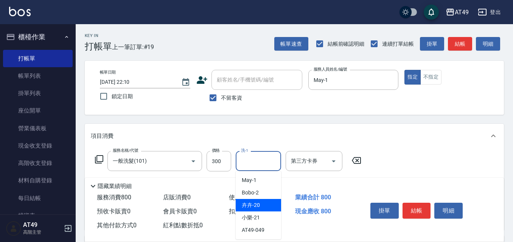
click at [262, 201] on div "卉卉 -20" at bounding box center [258, 205] width 45 height 12
type input "卉卉-20"
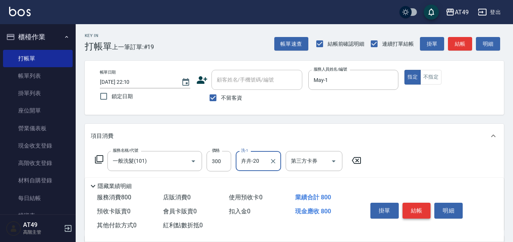
click at [426, 208] on button "結帳" at bounding box center [416, 211] width 28 height 16
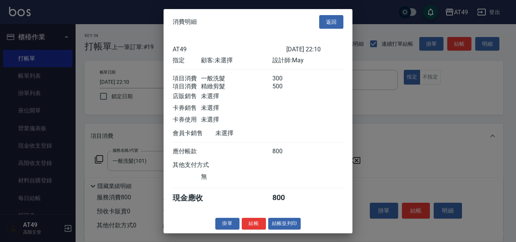
click at [258, 228] on button "結帳" at bounding box center [254, 224] width 24 height 12
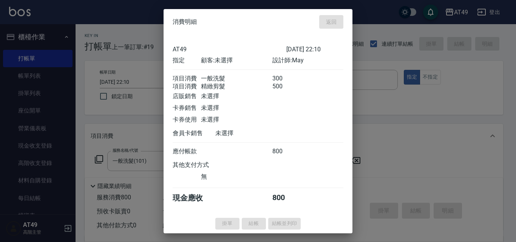
type input "2025/09/07 22:11"
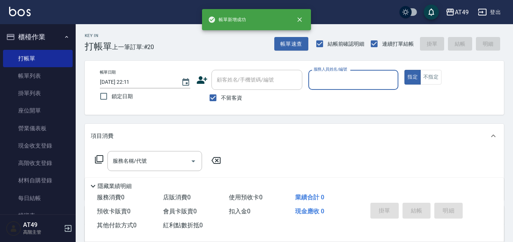
click at [322, 76] on input "服務人員姓名/編號" at bounding box center [354, 79] width 84 height 13
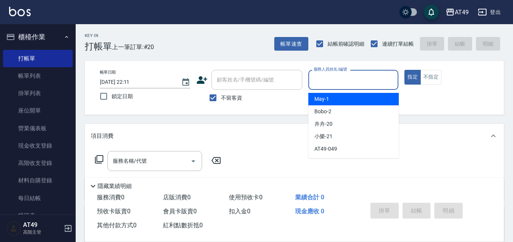
click at [333, 99] on div "May -1" at bounding box center [353, 99] width 90 height 12
type input "May-1"
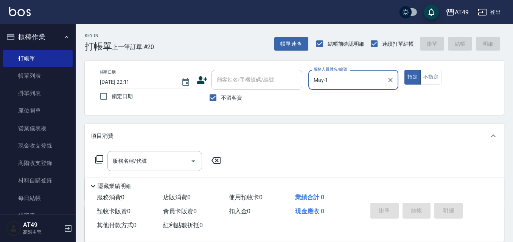
click at [99, 160] on icon at bounding box center [99, 159] width 9 height 9
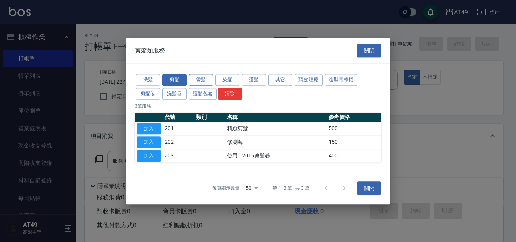
click at [210, 78] on button "燙髮" at bounding box center [201, 80] width 24 height 12
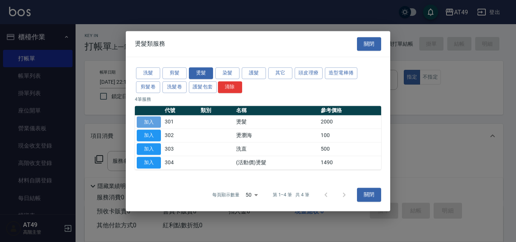
click at [157, 122] on button "加入" at bounding box center [149, 122] width 24 height 12
type input "燙髮(301)"
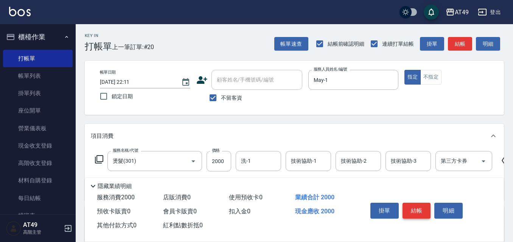
click at [410, 204] on button "結帳" at bounding box center [416, 211] width 28 height 16
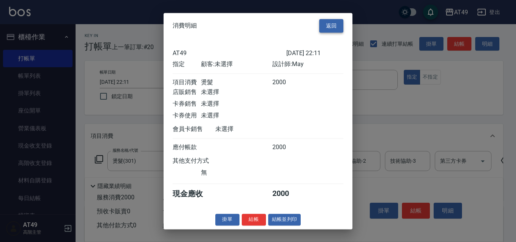
click at [322, 19] on button "返回" at bounding box center [331, 26] width 24 height 14
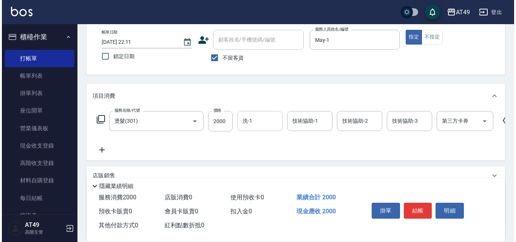
scroll to position [76, 0]
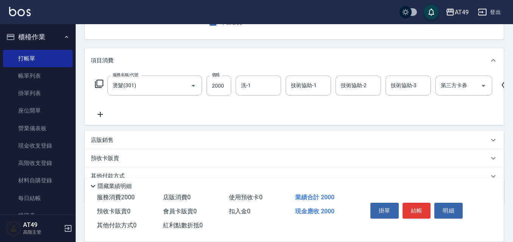
click at [101, 85] on icon at bounding box center [99, 83] width 9 height 9
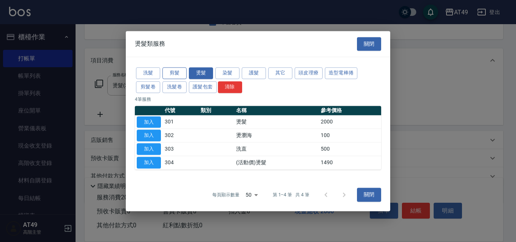
click at [174, 71] on button "剪髮" at bounding box center [175, 73] width 24 height 12
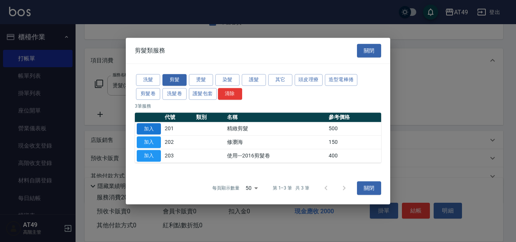
click at [156, 127] on button "加入" at bounding box center [149, 129] width 24 height 12
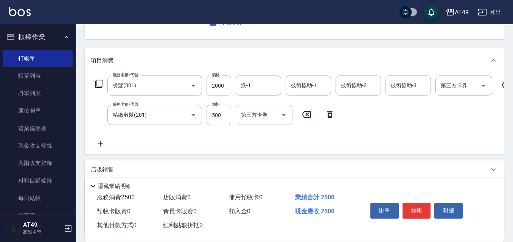
click at [502, 85] on icon at bounding box center [505, 85] width 9 height 7
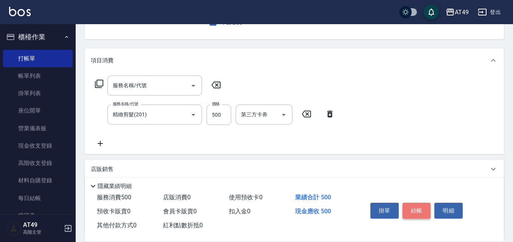
click at [417, 209] on button "結帳" at bounding box center [416, 211] width 28 height 16
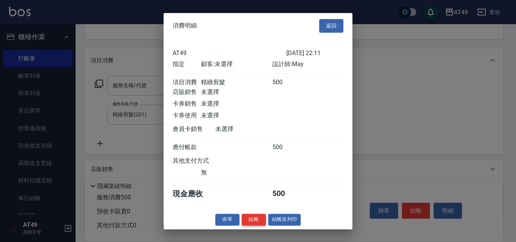
click at [263, 222] on button "結帳" at bounding box center [254, 220] width 24 height 12
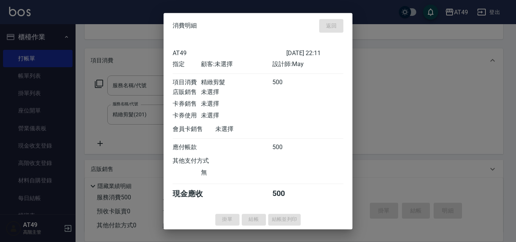
type input "2025/09/07 22:12"
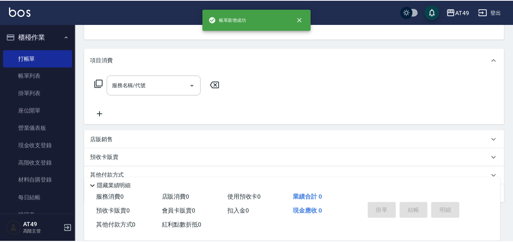
scroll to position [73, 0]
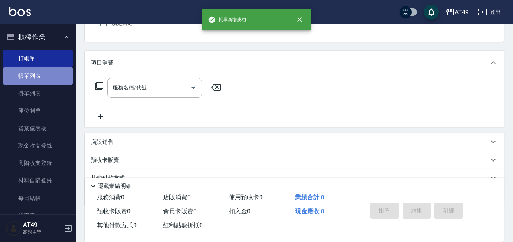
click at [47, 76] on link "帳單列表" at bounding box center [38, 75] width 70 height 17
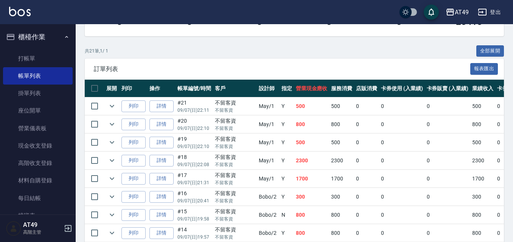
scroll to position [151, 0]
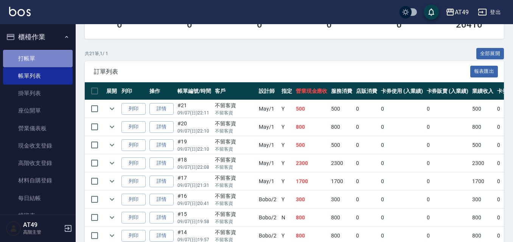
click at [48, 56] on link "打帳單" at bounding box center [38, 58] width 70 height 17
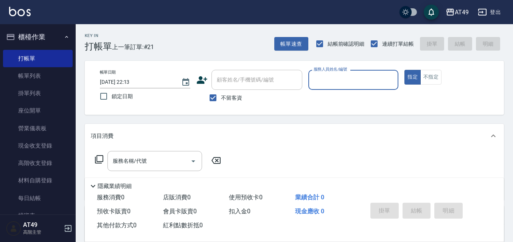
click at [324, 83] on input "服務人員姓名/編號" at bounding box center [354, 79] width 84 height 13
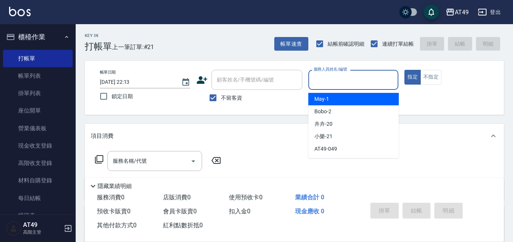
click at [335, 103] on div "May -1" at bounding box center [353, 99] width 90 height 12
type input "May-1"
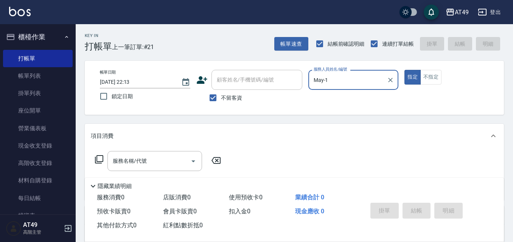
click at [99, 158] on icon at bounding box center [99, 159] width 9 height 9
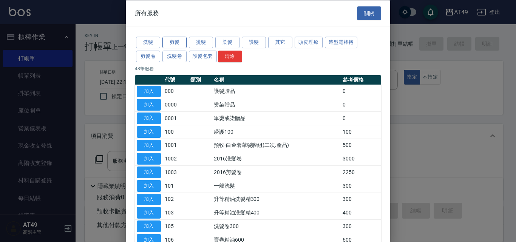
click at [177, 41] on button "剪髮" at bounding box center [175, 43] width 24 height 12
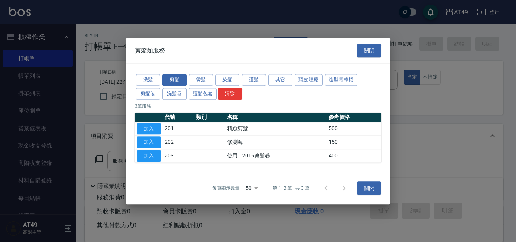
click at [157, 127] on button "加入" at bounding box center [149, 129] width 24 height 12
type input "精緻剪髮(201)"
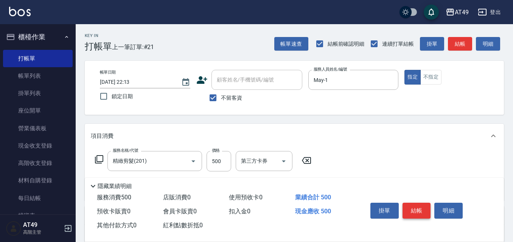
click at [411, 209] on button "結帳" at bounding box center [416, 211] width 28 height 16
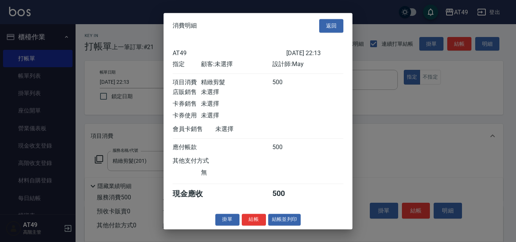
drag, startPoint x: 257, startPoint y: 224, endPoint x: 252, endPoint y: 222, distance: 6.1
click at [252, 222] on button "結帳" at bounding box center [254, 220] width 24 height 12
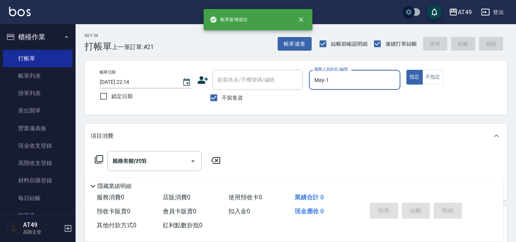
type input "2025/09/07 22:14"
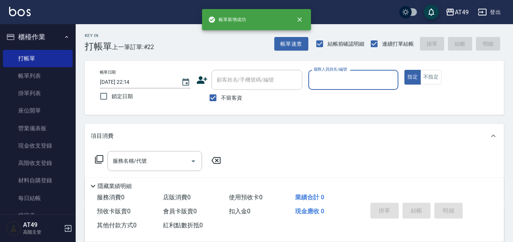
click at [338, 73] on input "服務人員姓名/編號" at bounding box center [354, 79] width 84 height 13
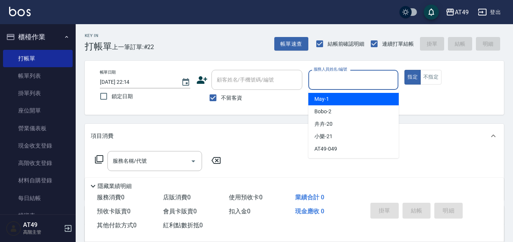
click at [343, 101] on div "May -1" at bounding box center [353, 99] width 90 height 12
type input "May-1"
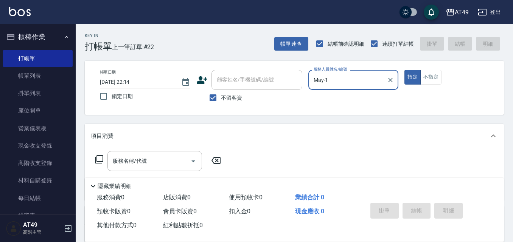
click at [100, 161] on icon at bounding box center [99, 159] width 9 height 9
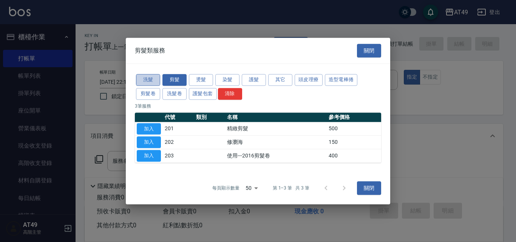
click at [146, 76] on button "洗髮" at bounding box center [148, 80] width 24 height 12
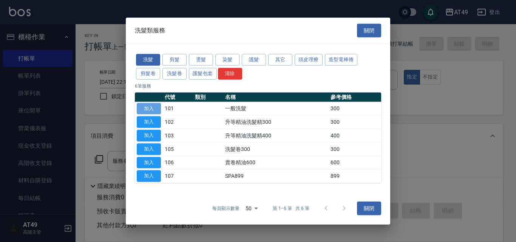
click at [152, 109] on button "加入" at bounding box center [149, 109] width 24 height 12
type input "一般洗髮(101)"
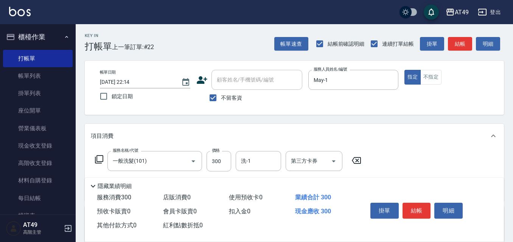
click at [355, 161] on icon at bounding box center [356, 160] width 19 height 9
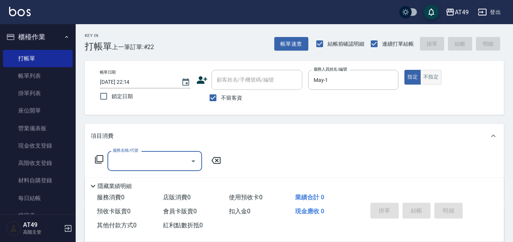
click at [436, 81] on button "不指定" at bounding box center [430, 77] width 21 height 15
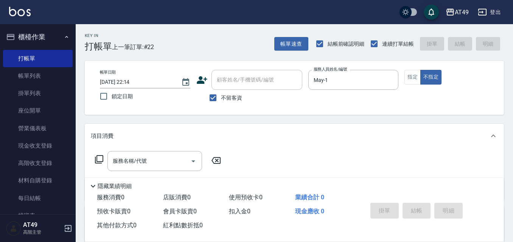
click at [98, 158] on icon at bounding box center [99, 159] width 9 height 9
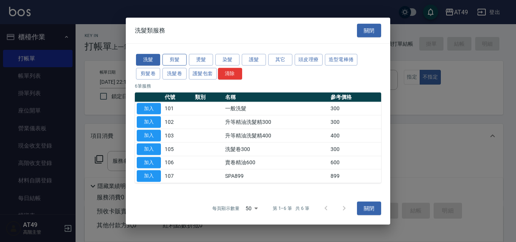
click at [177, 59] on button "剪髮" at bounding box center [175, 60] width 24 height 12
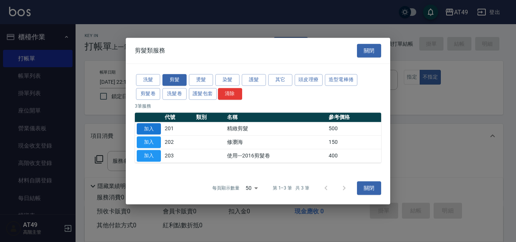
click at [146, 124] on button "加入" at bounding box center [149, 129] width 24 height 12
type input "精緻剪髮(201)"
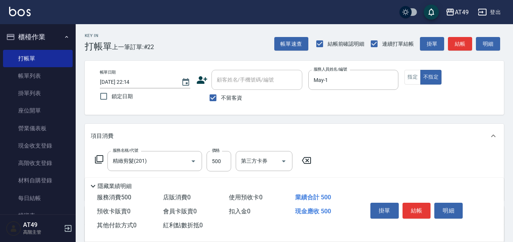
click at [101, 155] on icon at bounding box center [99, 159] width 9 height 9
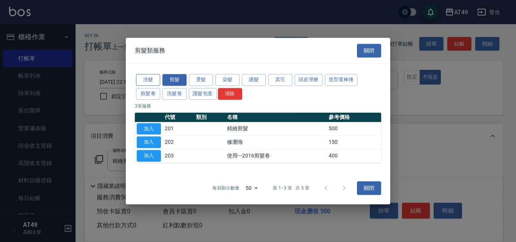
click at [143, 75] on button "洗髮" at bounding box center [148, 80] width 24 height 12
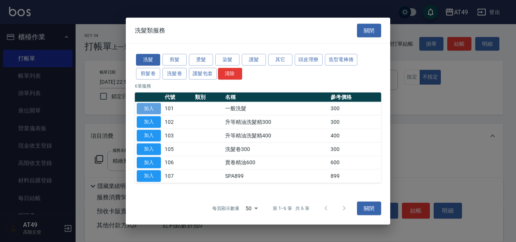
click at [150, 106] on button "加入" at bounding box center [149, 109] width 24 height 12
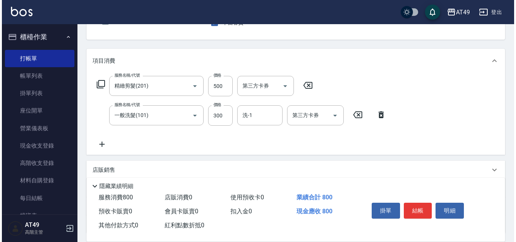
scroll to position [76, 0]
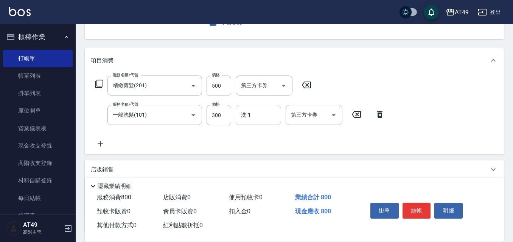
click at [257, 119] on input "洗-1" at bounding box center [258, 115] width 39 height 13
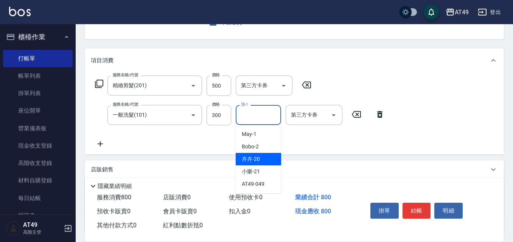
click at [267, 158] on div "卉卉 -20" at bounding box center [258, 159] width 45 height 12
type input "卉卉-20"
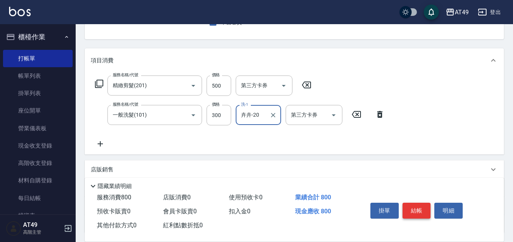
click at [417, 209] on button "結帳" at bounding box center [416, 211] width 28 height 16
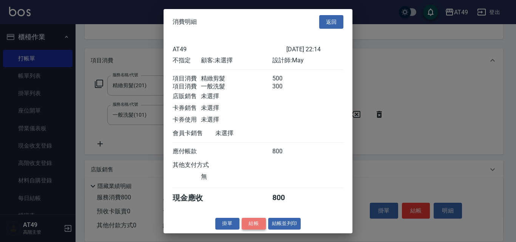
click at [248, 229] on button "結帳" at bounding box center [254, 224] width 24 height 12
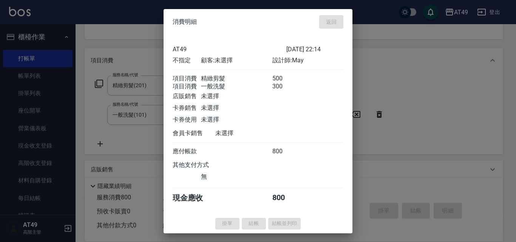
type input "2025/09/07 22:15"
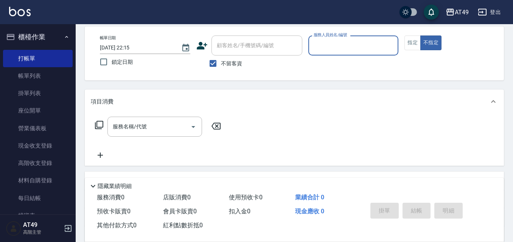
scroll to position [0, 0]
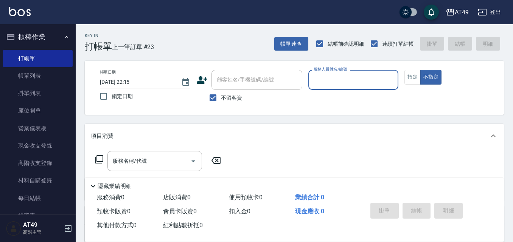
click at [345, 84] on input "服務人員姓名/編號" at bounding box center [354, 79] width 84 height 13
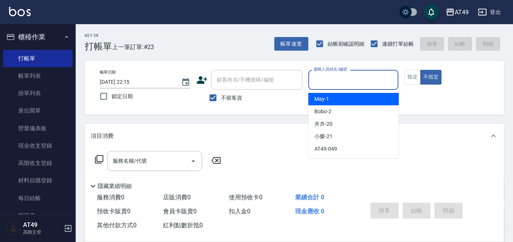
click at [335, 97] on div "May -1" at bounding box center [353, 99] width 90 height 12
type input "May-1"
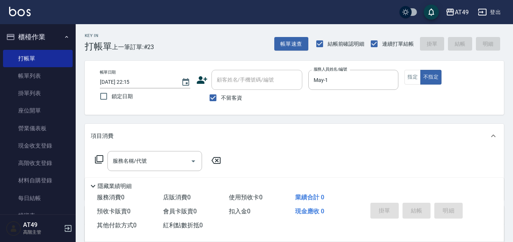
click at [99, 161] on icon at bounding box center [99, 159] width 9 height 9
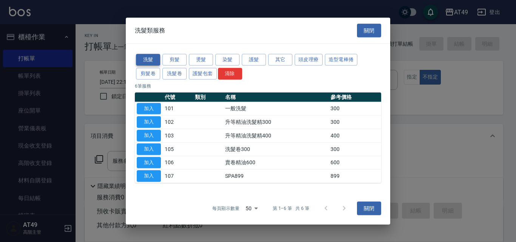
click at [160, 58] on button "洗髮" at bounding box center [148, 60] width 24 height 12
click at [154, 107] on button "加入" at bounding box center [149, 109] width 24 height 12
type input "一般洗髮(101)"
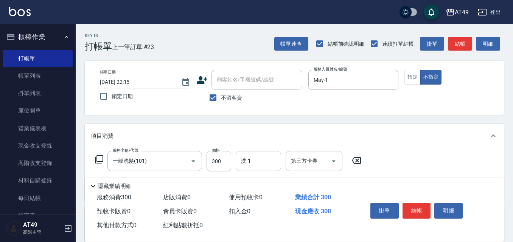
click at [98, 159] on icon at bounding box center [99, 159] width 9 height 9
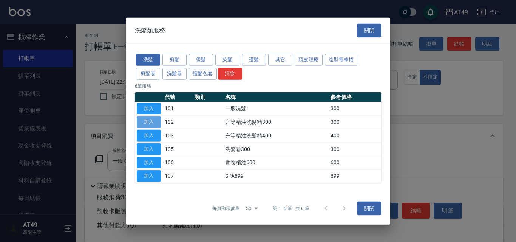
click at [143, 123] on button "加入" at bounding box center [149, 122] width 24 height 12
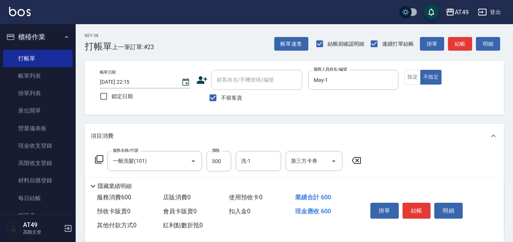
click at [100, 155] on icon at bounding box center [99, 159] width 9 height 9
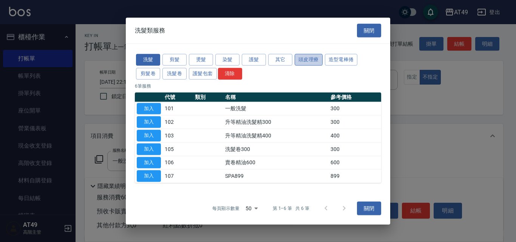
click at [315, 60] on button "頭皮理療" at bounding box center [309, 60] width 28 height 12
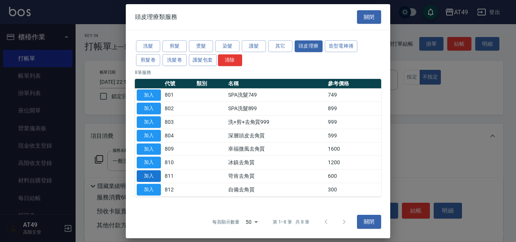
click at [146, 173] on button "加入" at bounding box center [149, 177] width 24 height 12
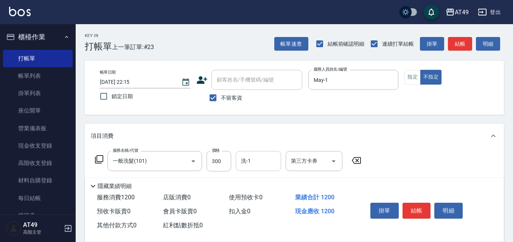
click at [263, 166] on input "洗-1" at bounding box center [258, 161] width 39 height 13
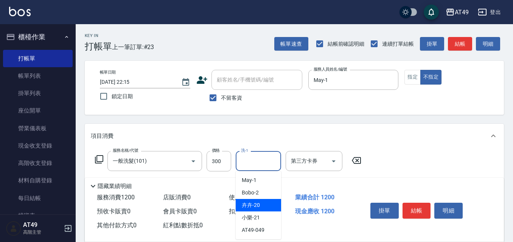
click at [271, 205] on div "卉卉 -20" at bounding box center [258, 205] width 45 height 12
type input "卉卉-20"
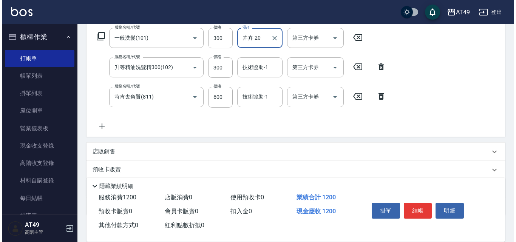
scroll to position [151, 0]
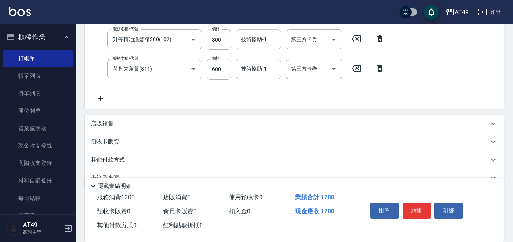
click at [256, 41] on div "技術協助-1 技術協助-1" at bounding box center [258, 39] width 45 height 20
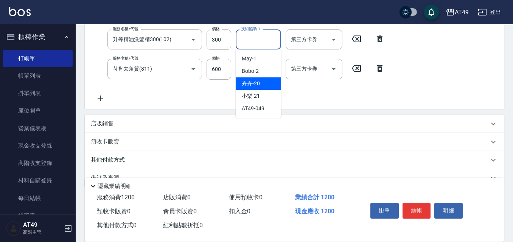
click at [258, 81] on span "卉卉 -20" at bounding box center [251, 84] width 18 height 8
type input "卉卉-20"
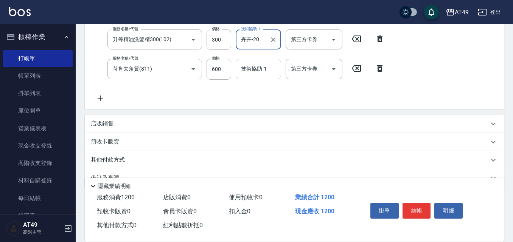
click at [260, 71] on input "技術協助-1" at bounding box center [258, 68] width 39 height 13
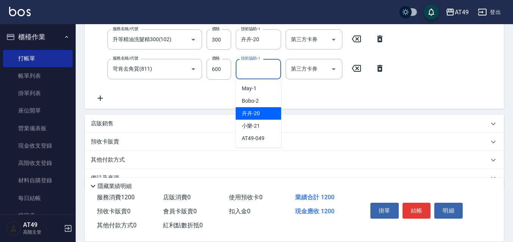
click at [260, 113] on div "卉卉 -20" at bounding box center [258, 113] width 45 height 12
type input "卉卉-20"
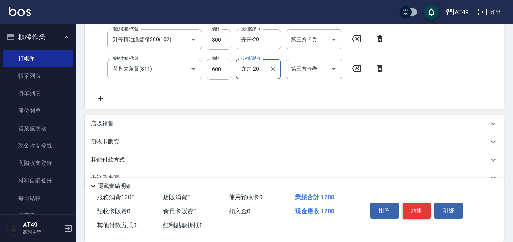
click at [409, 206] on button "結帳" at bounding box center [416, 211] width 28 height 16
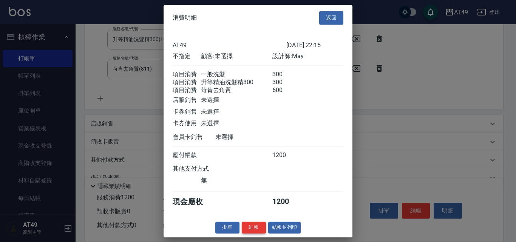
click at [257, 234] on button "結帳" at bounding box center [254, 228] width 24 height 12
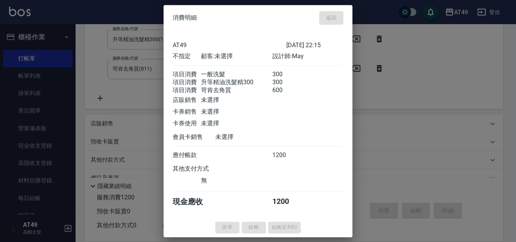
type input "2025/09/07 22:16"
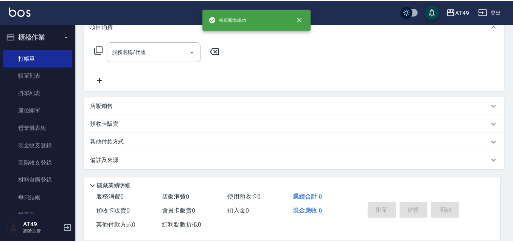
scroll to position [0, 0]
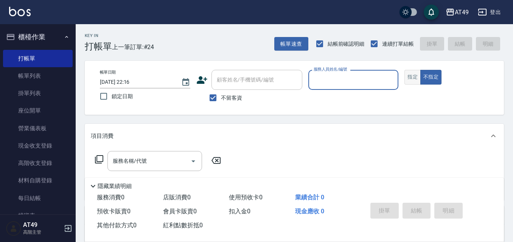
click at [414, 77] on button "指定" at bounding box center [412, 77] width 16 height 15
click at [323, 80] on input "服務人員姓名/編號" at bounding box center [354, 79] width 84 height 13
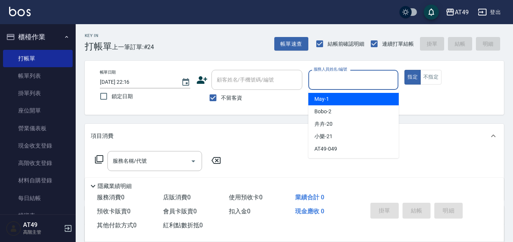
click at [336, 101] on div "May -1" at bounding box center [353, 99] width 90 height 12
type input "May-1"
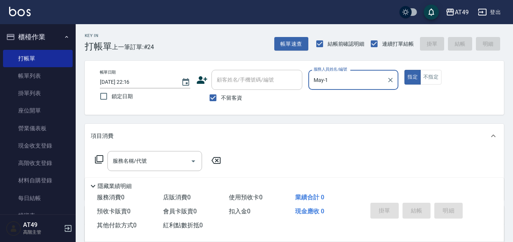
click at [99, 161] on icon at bounding box center [99, 159] width 9 height 9
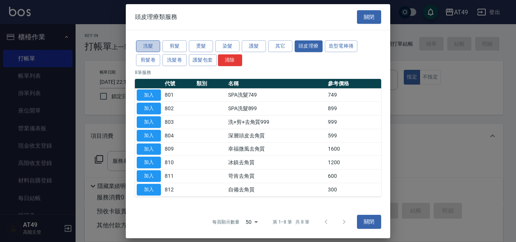
click at [146, 42] on button "洗髮" at bounding box center [148, 46] width 24 height 12
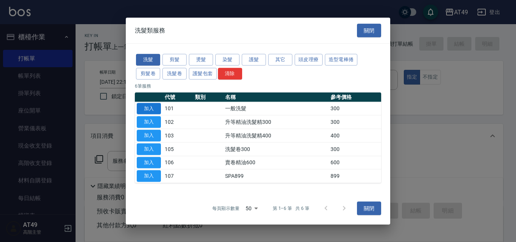
click at [154, 105] on button "加入" at bounding box center [149, 109] width 24 height 12
type input "一般洗髮(101)"
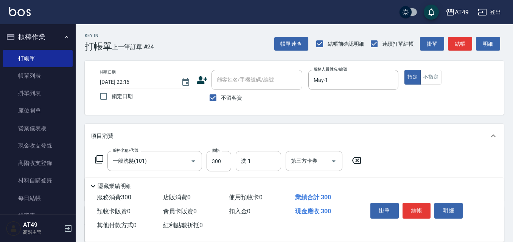
click at [99, 161] on icon at bounding box center [99, 159] width 9 height 9
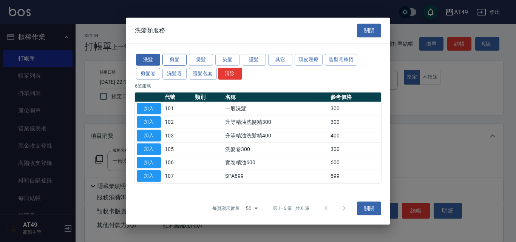
click at [171, 61] on button "剪髮" at bounding box center [175, 60] width 24 height 12
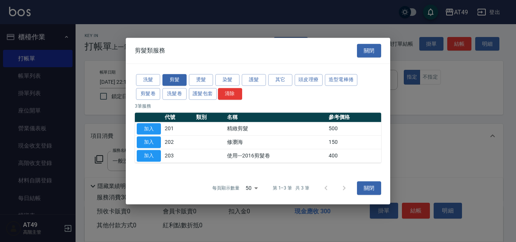
click at [152, 128] on button "加入" at bounding box center [149, 129] width 24 height 12
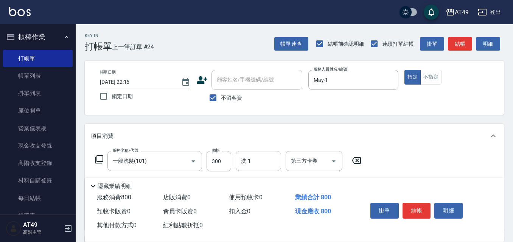
click at [99, 159] on icon at bounding box center [99, 159] width 9 height 9
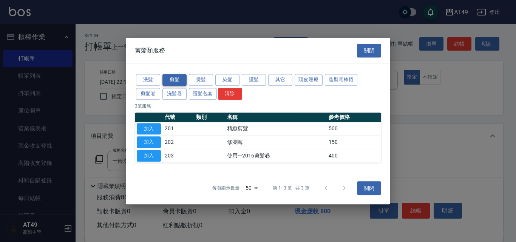
click at [178, 80] on button "剪髮" at bounding box center [175, 80] width 24 height 12
click at [150, 127] on button "加入" at bounding box center [149, 129] width 24 height 12
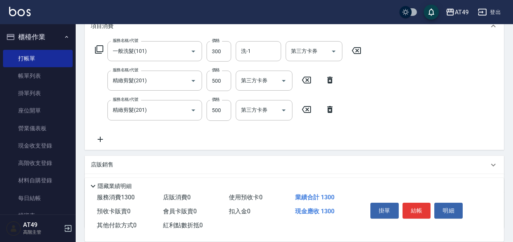
scroll to position [113, 0]
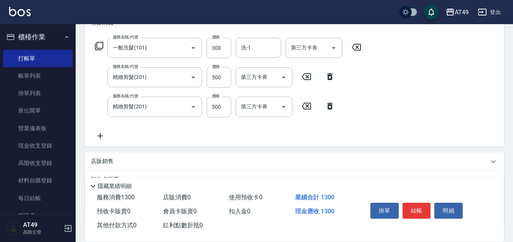
click at [102, 162] on p "店販銷售" at bounding box center [102, 162] width 23 height 8
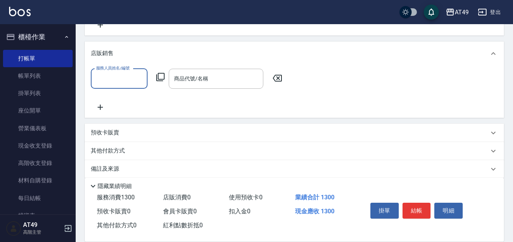
scroll to position [227, 0]
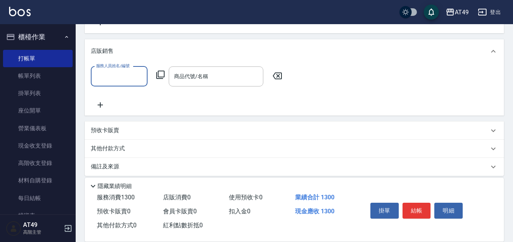
click at [112, 84] on div "服務人員姓名/編號" at bounding box center [119, 77] width 57 height 20
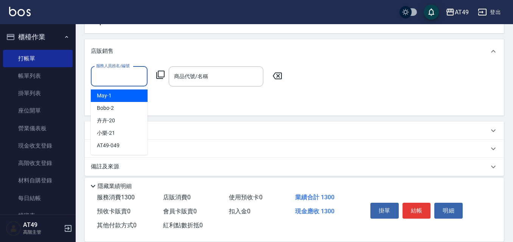
click at [127, 92] on div "May -1" at bounding box center [119, 96] width 57 height 12
type input "May-1"
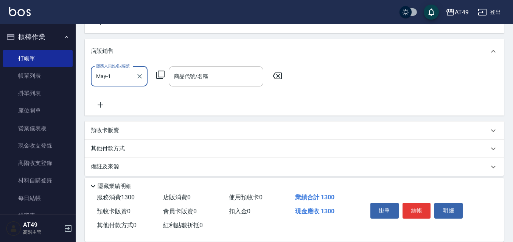
click at [161, 76] on icon at bounding box center [160, 74] width 9 height 9
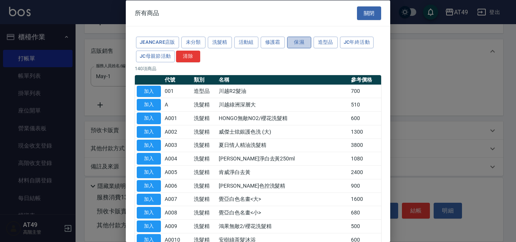
click at [300, 43] on button "保濕" at bounding box center [299, 43] width 24 height 12
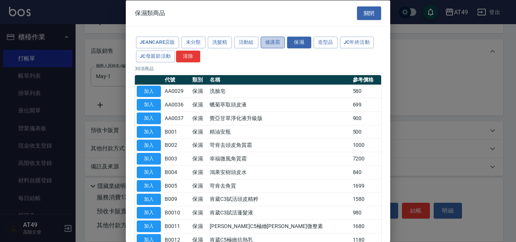
click at [277, 45] on button "修護霜" at bounding box center [273, 43] width 24 height 12
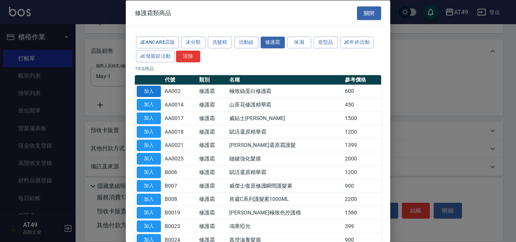
click at [155, 91] on button "加入" at bounding box center [149, 91] width 24 height 12
type input "極致絲蛋白修護霜"
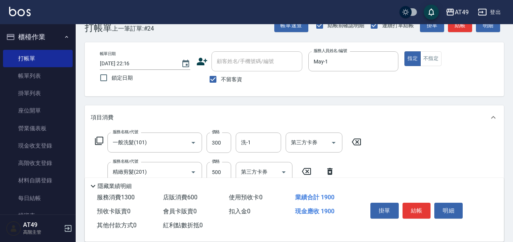
scroll to position [7, 0]
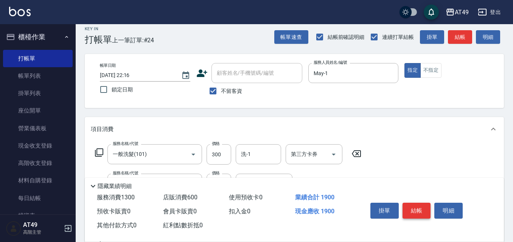
click at [419, 203] on button "結帳" at bounding box center [416, 211] width 28 height 16
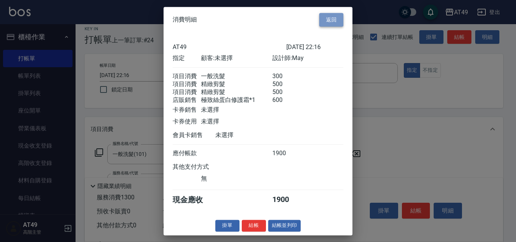
click at [341, 15] on button "返回" at bounding box center [331, 20] width 24 height 14
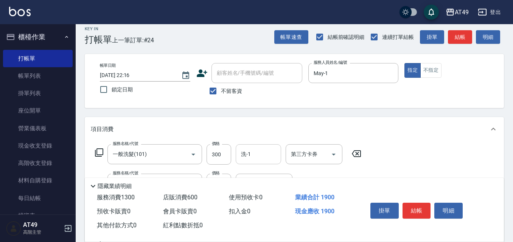
click at [263, 157] on input "洗-1" at bounding box center [258, 154] width 39 height 13
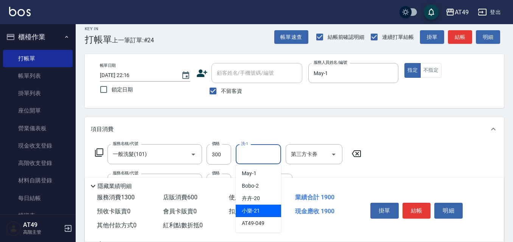
click at [265, 209] on div "小樂 -21" at bounding box center [258, 211] width 45 height 12
type input "小樂-21"
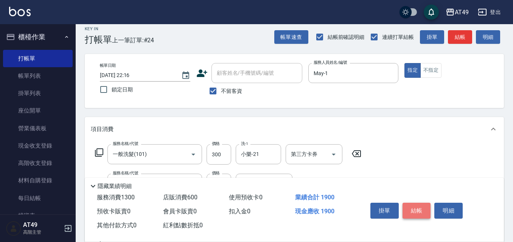
click at [409, 209] on button "結帳" at bounding box center [416, 211] width 28 height 16
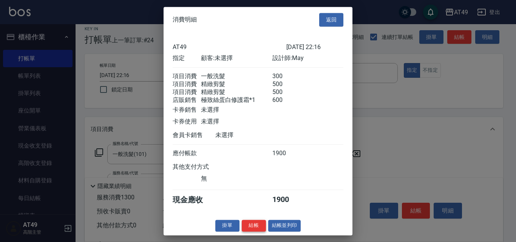
click at [262, 232] on button "結帳" at bounding box center [254, 226] width 24 height 12
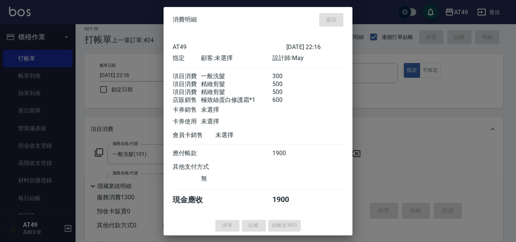
type input "2025/09/07 22:17"
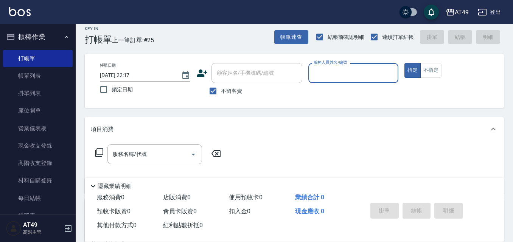
click at [341, 81] on div "服務人員姓名/編號" at bounding box center [353, 73] width 90 height 20
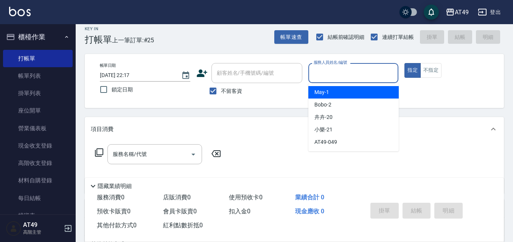
click at [341, 93] on div "May -1" at bounding box center [353, 92] width 90 height 12
type input "May-1"
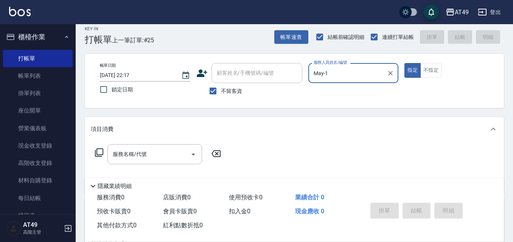
click at [100, 153] on icon at bounding box center [99, 152] width 9 height 9
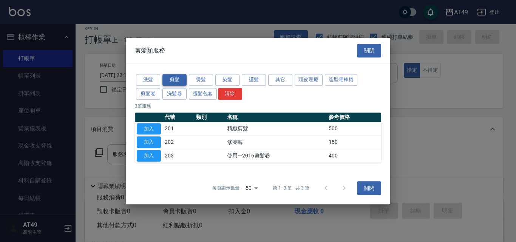
click at [167, 74] on button "剪髮" at bounding box center [175, 80] width 24 height 12
click at [148, 128] on button "加入" at bounding box center [149, 129] width 24 height 12
type input "精緻剪髮(201)"
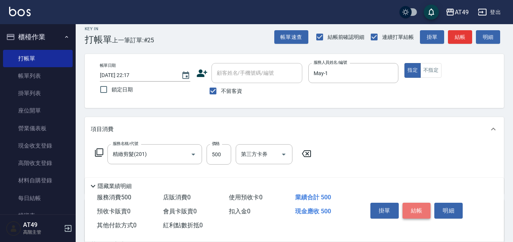
click at [409, 208] on button "結帳" at bounding box center [416, 211] width 28 height 16
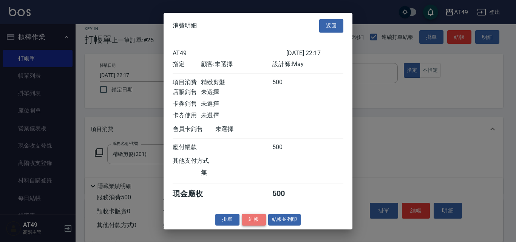
click at [262, 224] on button "結帳" at bounding box center [254, 220] width 24 height 12
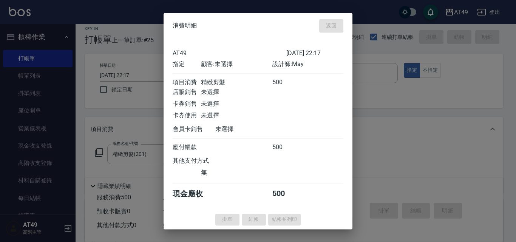
type input "2025/09/07 22:18"
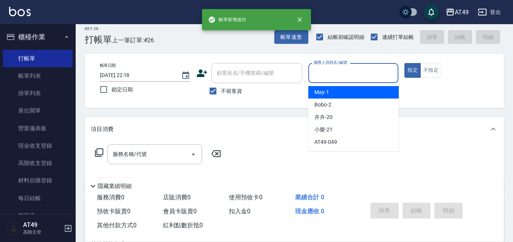
click at [330, 70] on input "服務人員姓名/編號" at bounding box center [354, 73] width 84 height 13
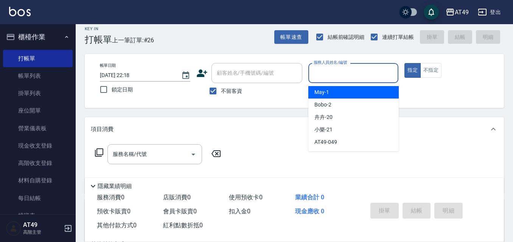
click at [335, 90] on div "May -1" at bounding box center [353, 92] width 90 height 12
type input "May-1"
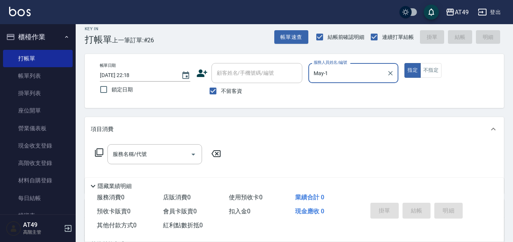
click at [100, 151] on icon at bounding box center [99, 152] width 9 height 9
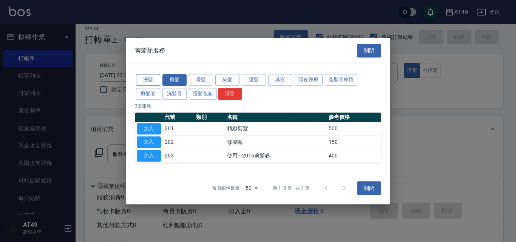
click at [149, 81] on button "洗髮" at bounding box center [148, 80] width 24 height 12
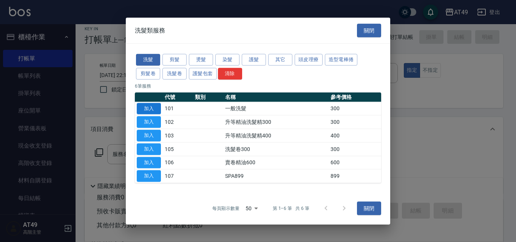
click at [150, 109] on button "加入" at bounding box center [149, 109] width 24 height 12
type input "一般洗髮(101)"
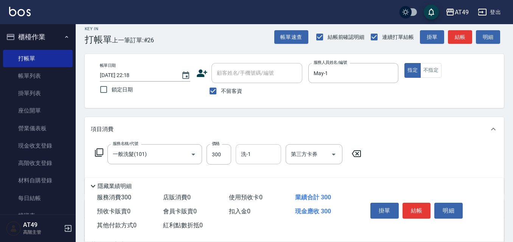
click at [250, 160] on input "洗-1" at bounding box center [258, 154] width 39 height 13
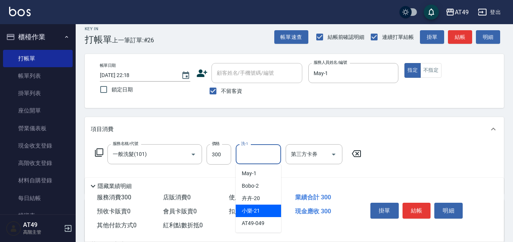
click at [265, 207] on div "小樂 -21" at bounding box center [258, 211] width 45 height 12
type input "小樂-21"
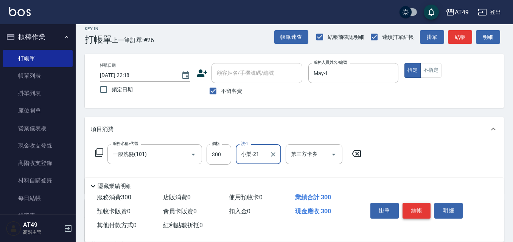
click at [418, 204] on button "結帳" at bounding box center [416, 211] width 28 height 16
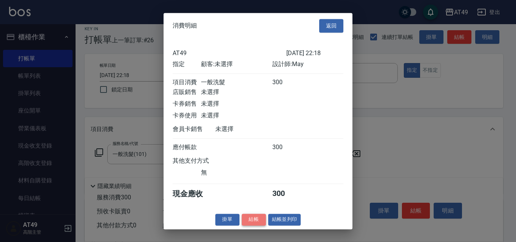
click at [247, 225] on button "結帳" at bounding box center [254, 220] width 24 height 12
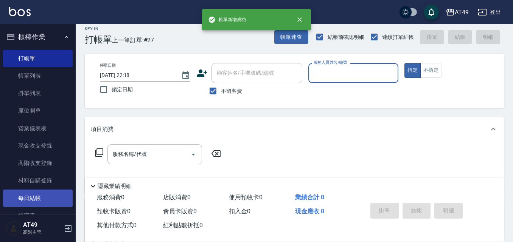
click at [56, 196] on link "每日結帳" at bounding box center [38, 198] width 70 height 17
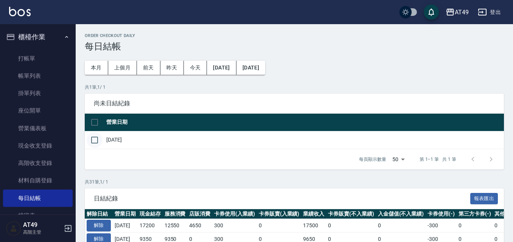
click at [92, 140] on input "checkbox" at bounding box center [95, 140] width 16 height 16
checkbox input "true"
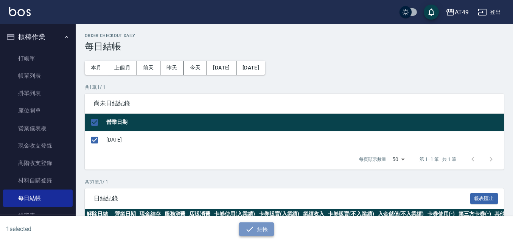
click at [254, 232] on button "結帳" at bounding box center [256, 230] width 35 height 14
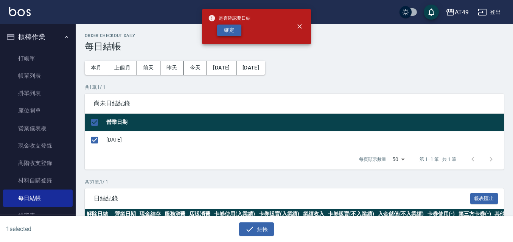
click at [239, 30] on button "確定" at bounding box center [229, 31] width 24 height 12
checkbox input "false"
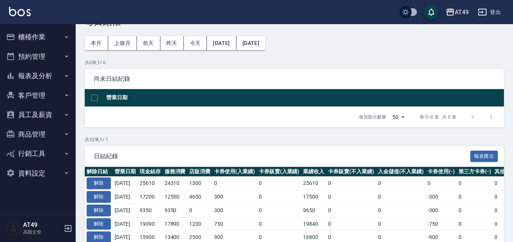
scroll to position [76, 0]
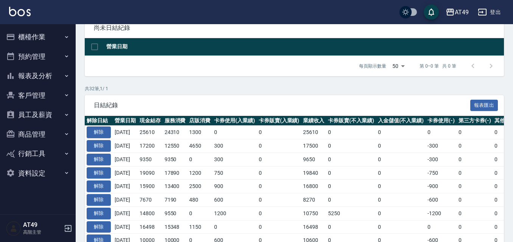
click at [53, 77] on button "報表及分析" at bounding box center [38, 76] width 70 height 20
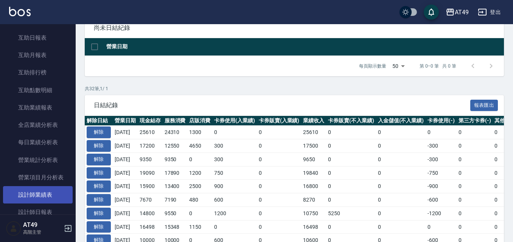
scroll to position [151, 0]
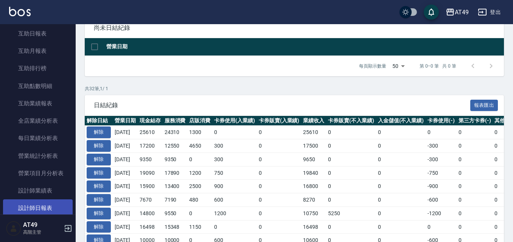
click at [57, 211] on link "設計師日報表" at bounding box center [38, 208] width 70 height 17
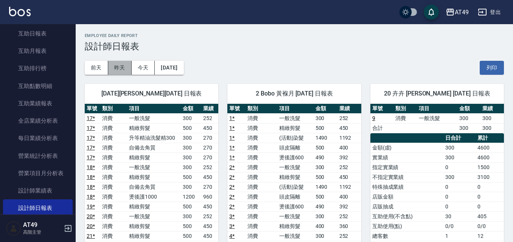
click at [116, 69] on button "昨天" at bounding box center [119, 68] width 23 height 14
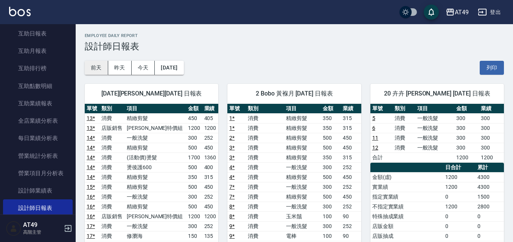
click at [105, 67] on button "前天" at bounding box center [96, 68] width 23 height 14
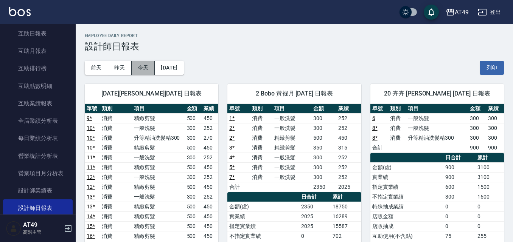
click at [144, 69] on button "今天" at bounding box center [143, 68] width 23 height 14
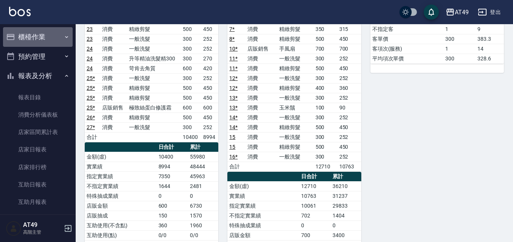
click at [42, 29] on button "櫃檯作業" at bounding box center [38, 37] width 70 height 20
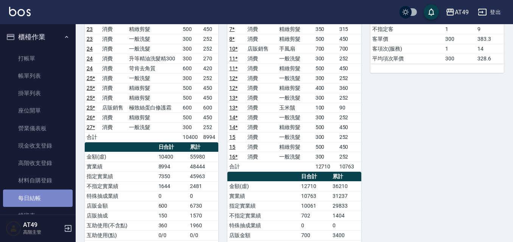
click at [41, 198] on link "每日結帳" at bounding box center [38, 198] width 70 height 17
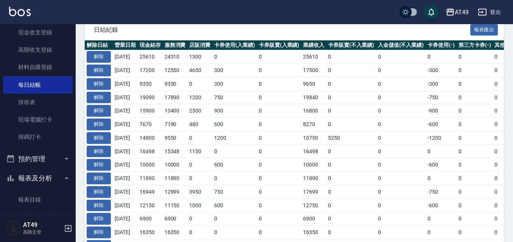
scroll to position [151, 0]
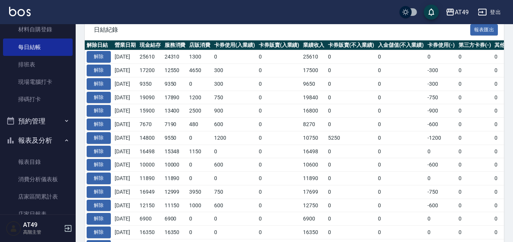
click at [43, 144] on button "報表及分析" at bounding box center [38, 141] width 70 height 20
click at [44, 141] on button "報表及分析" at bounding box center [38, 141] width 70 height 20
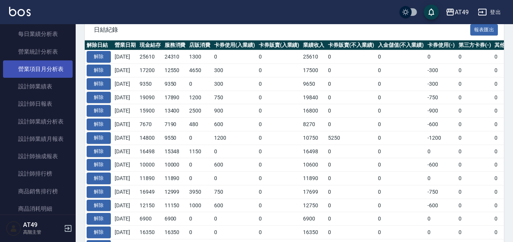
scroll to position [492, 0]
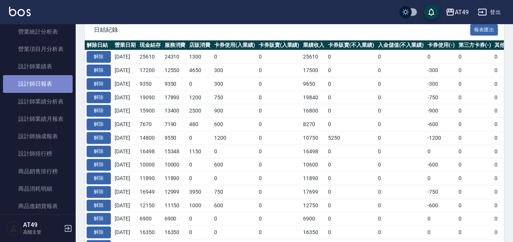
click at [55, 82] on link "設計師日報表" at bounding box center [38, 83] width 70 height 17
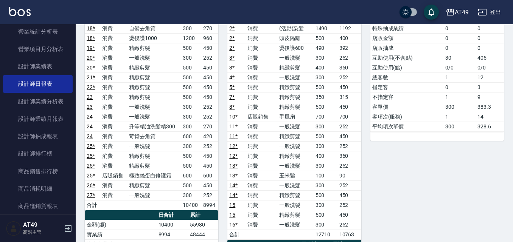
scroll to position [189, 0]
